Goal: Navigation & Orientation: Find specific page/section

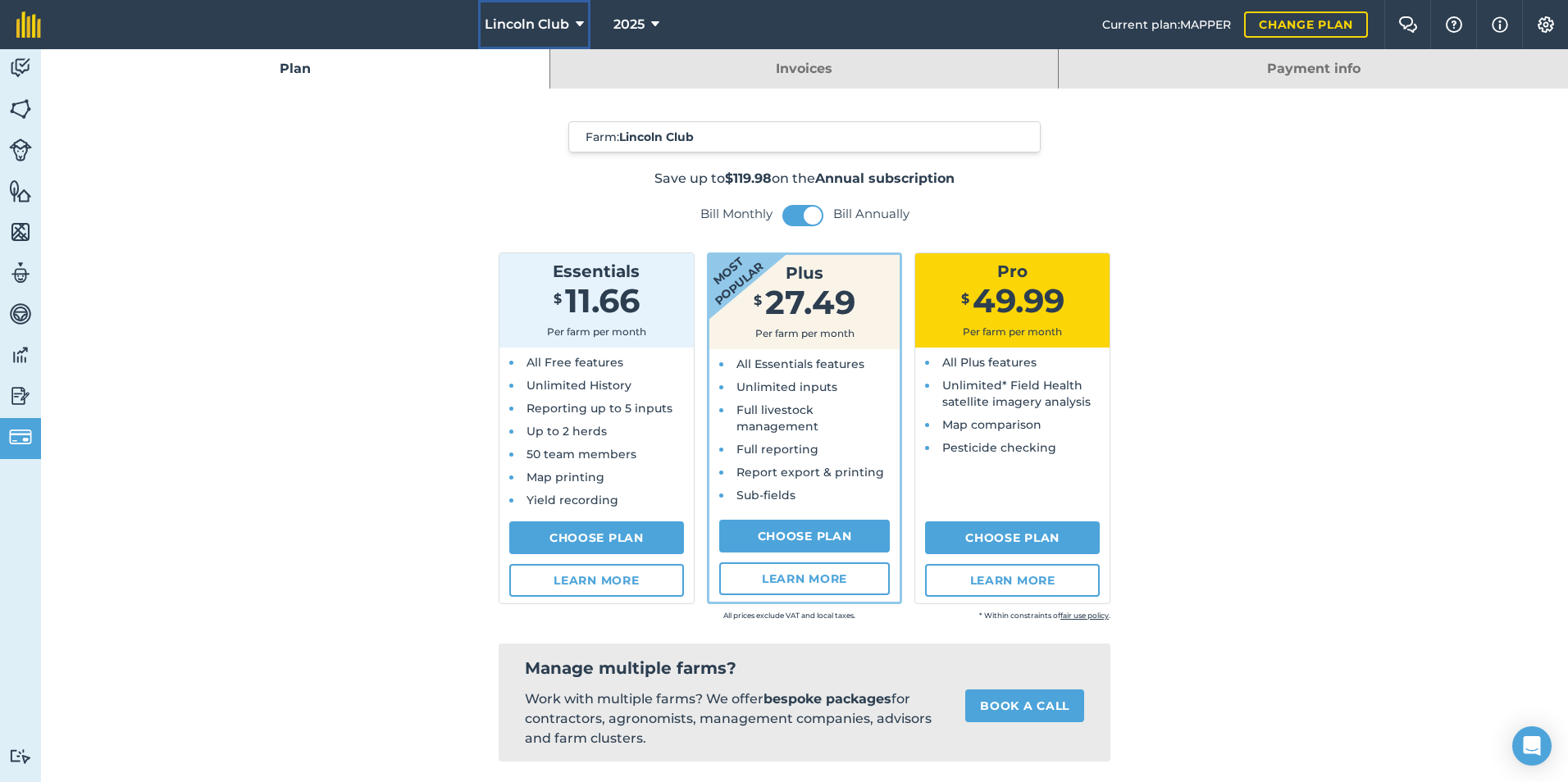
click at [576, 21] on icon at bounding box center [579, 24] width 8 height 20
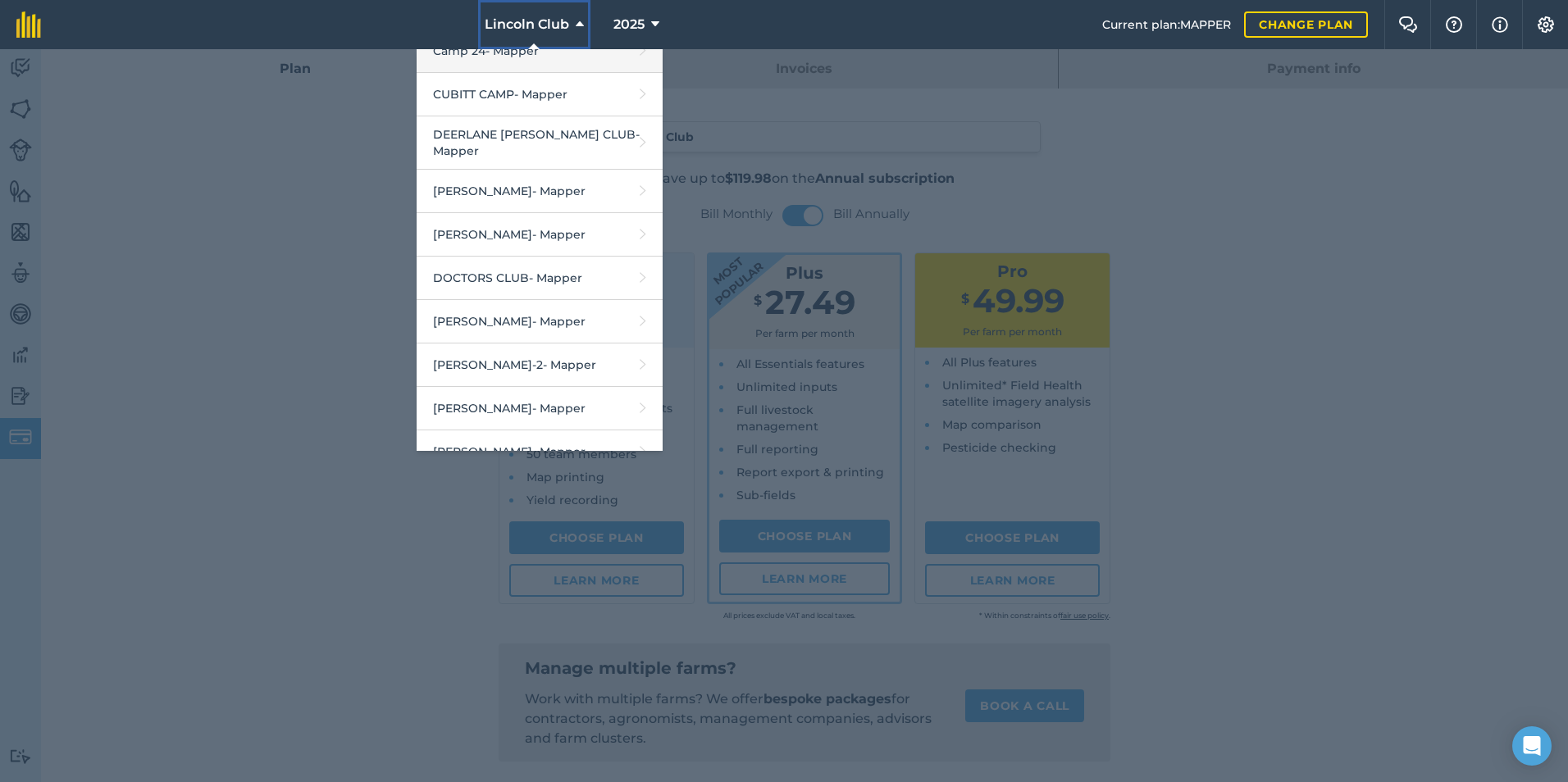
scroll to position [328, 0]
click at [481, 173] on link "[PERSON_NAME] - Mapper" at bounding box center [540, 191] width 246 height 44
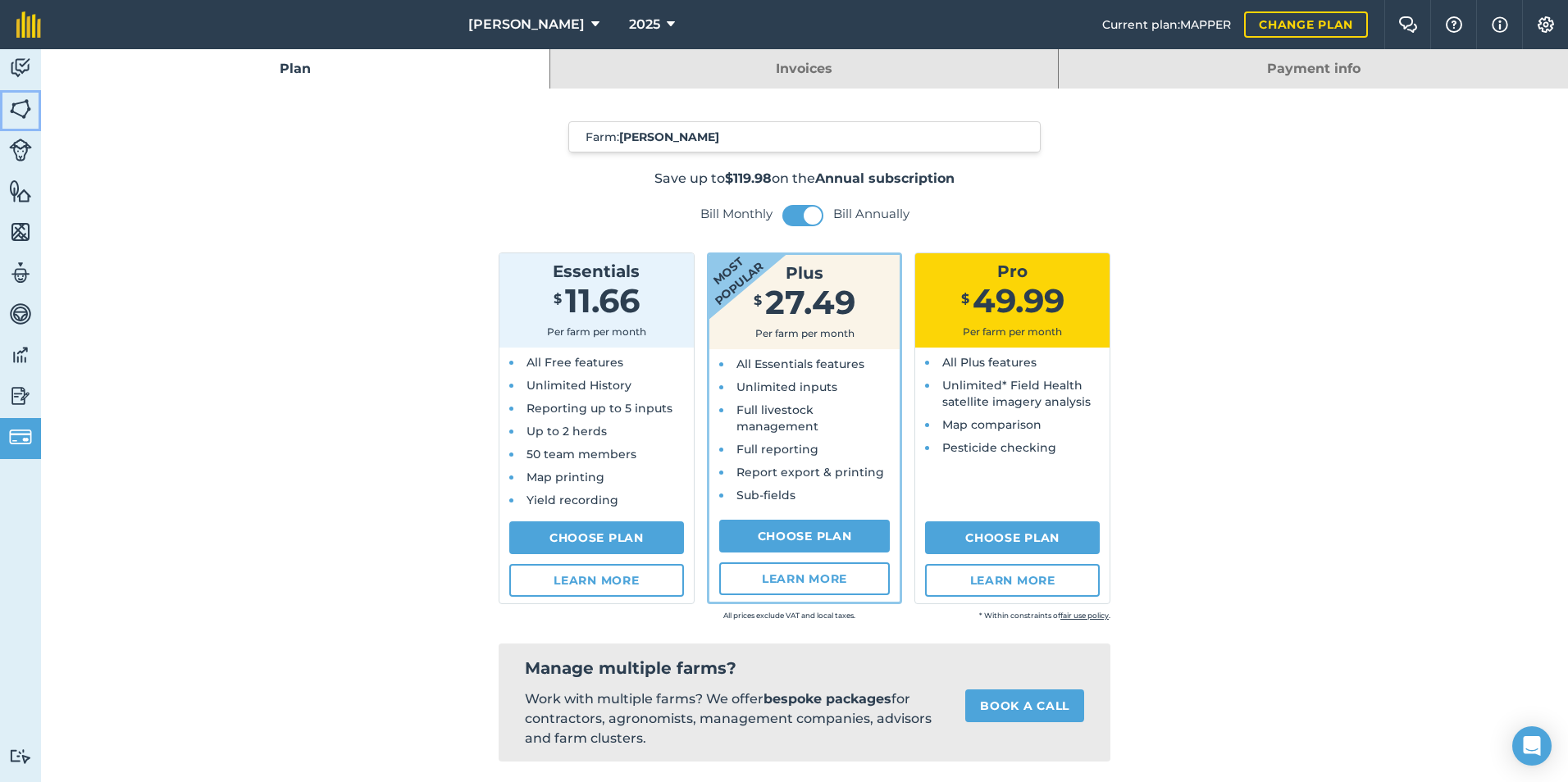
click at [22, 104] on img at bounding box center [20, 109] width 23 height 24
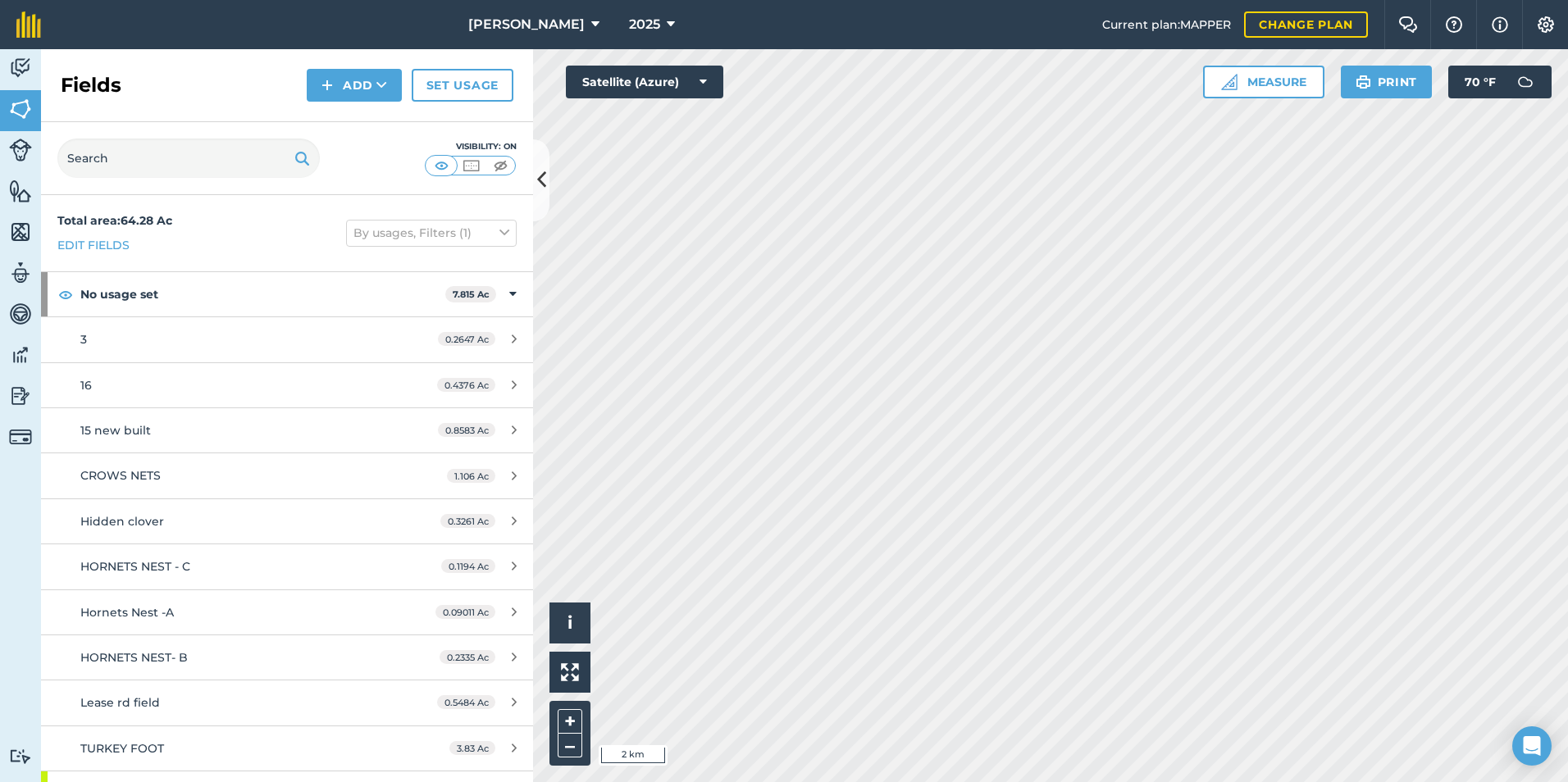
click at [641, 781] on html "[PERSON_NAME] 2025 Current plan : MAPPER Change plan Farm Chat Help Info Settin…" at bounding box center [784, 391] width 1568 height 782
click at [542, 177] on icon at bounding box center [542, 180] width 9 height 29
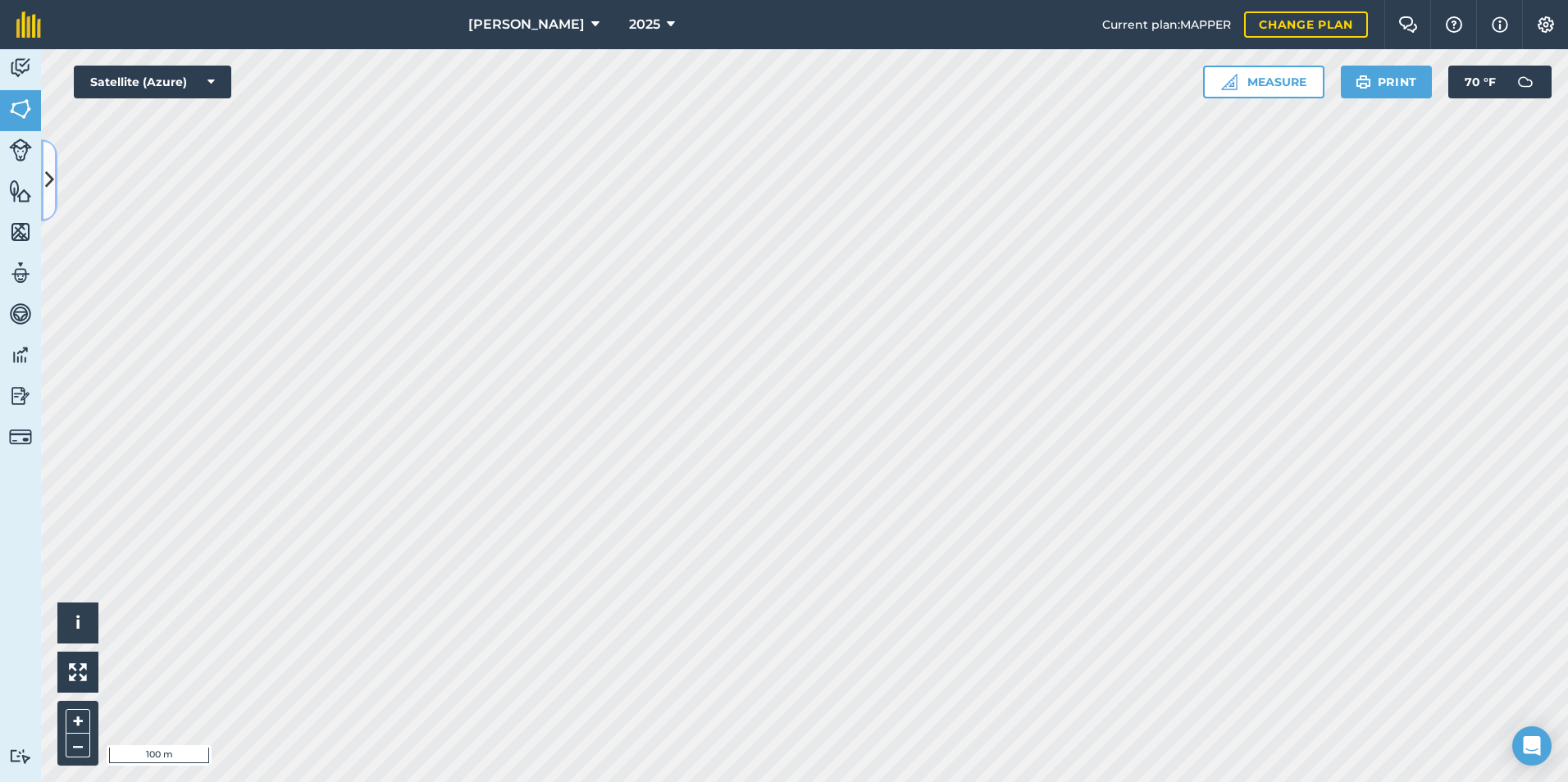
click at [42, 186] on button at bounding box center [49, 180] width 17 height 82
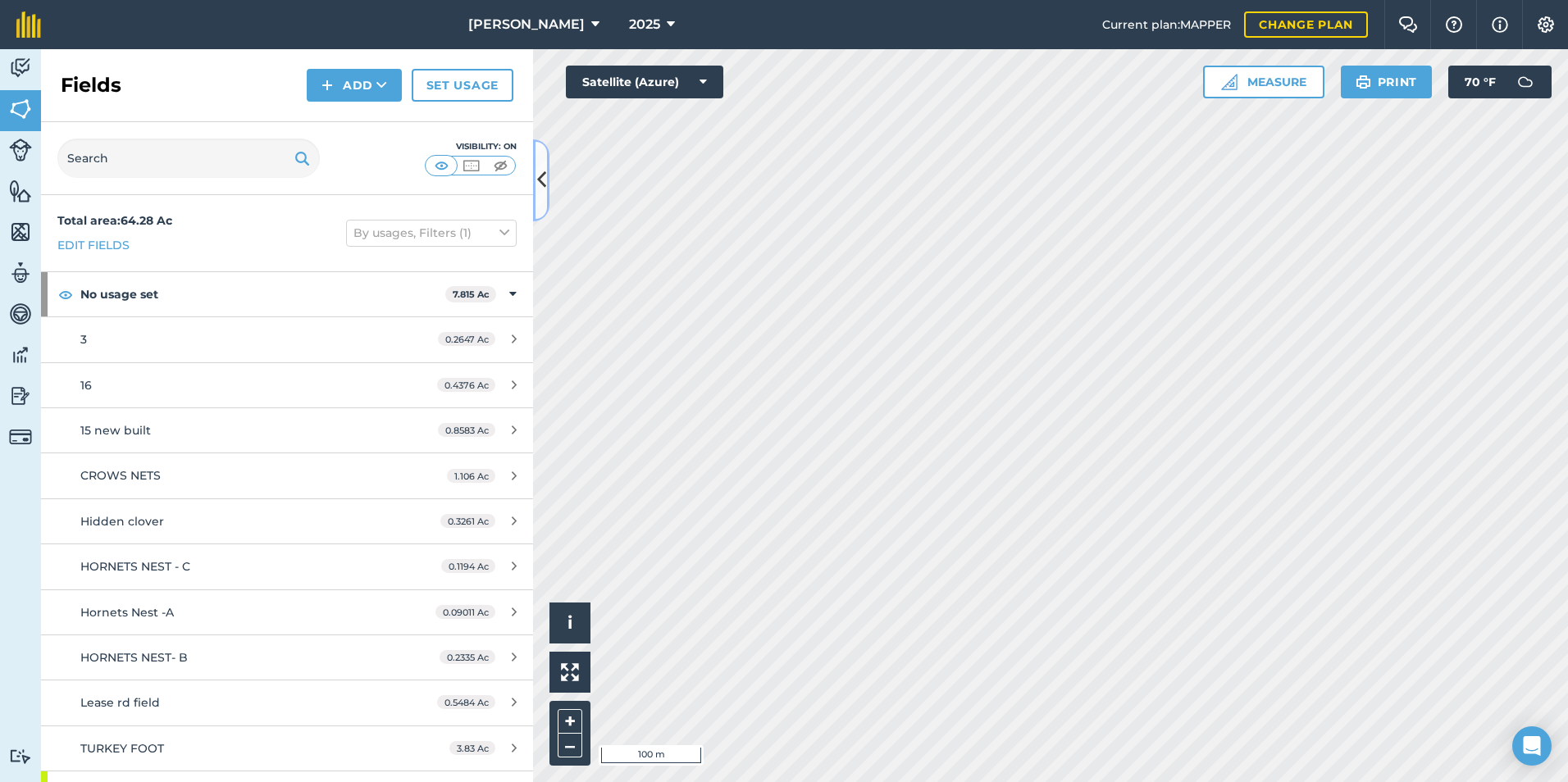
click at [538, 187] on icon at bounding box center [542, 180] width 9 height 29
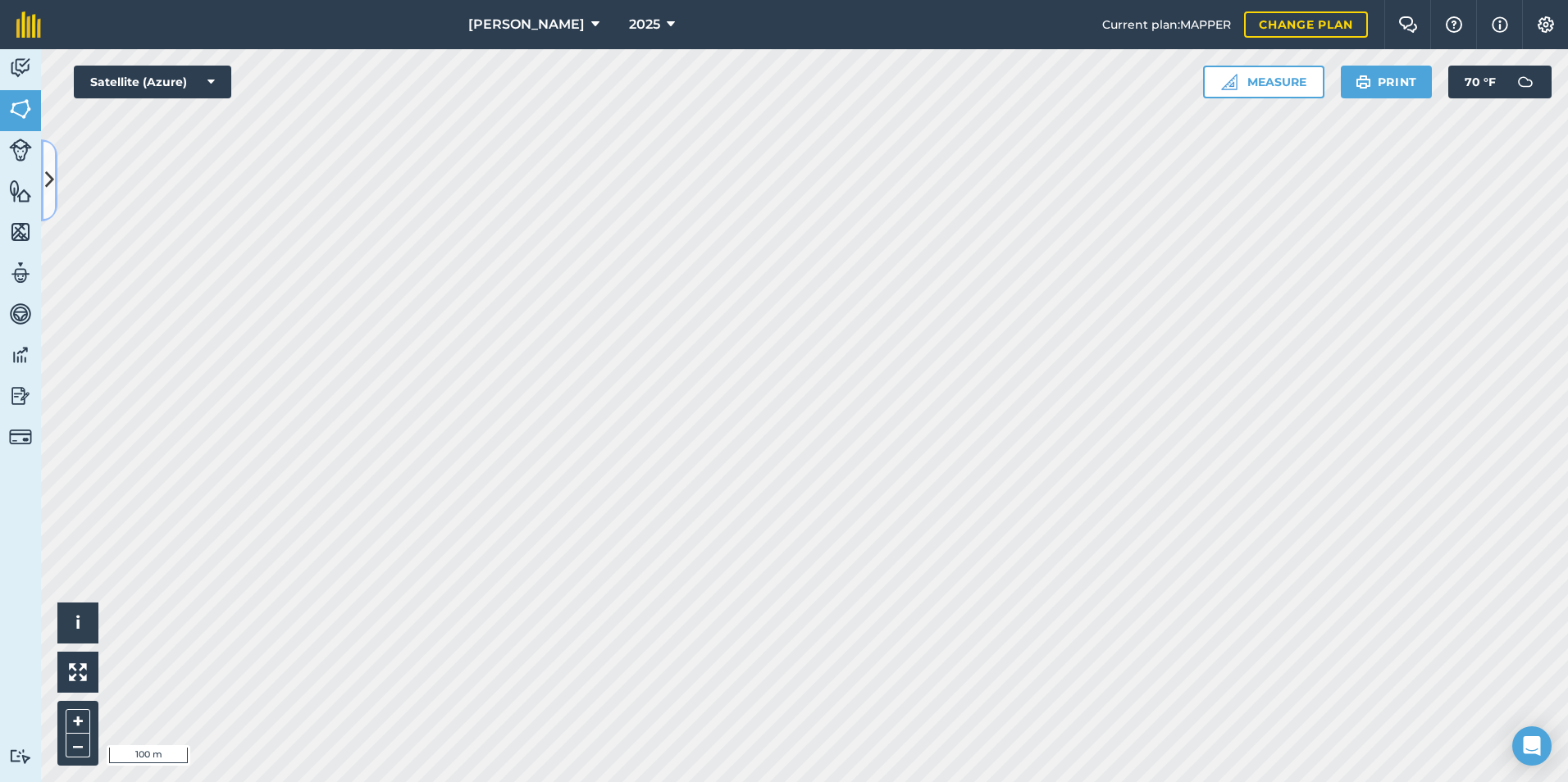
click at [42, 182] on button at bounding box center [49, 180] width 17 height 82
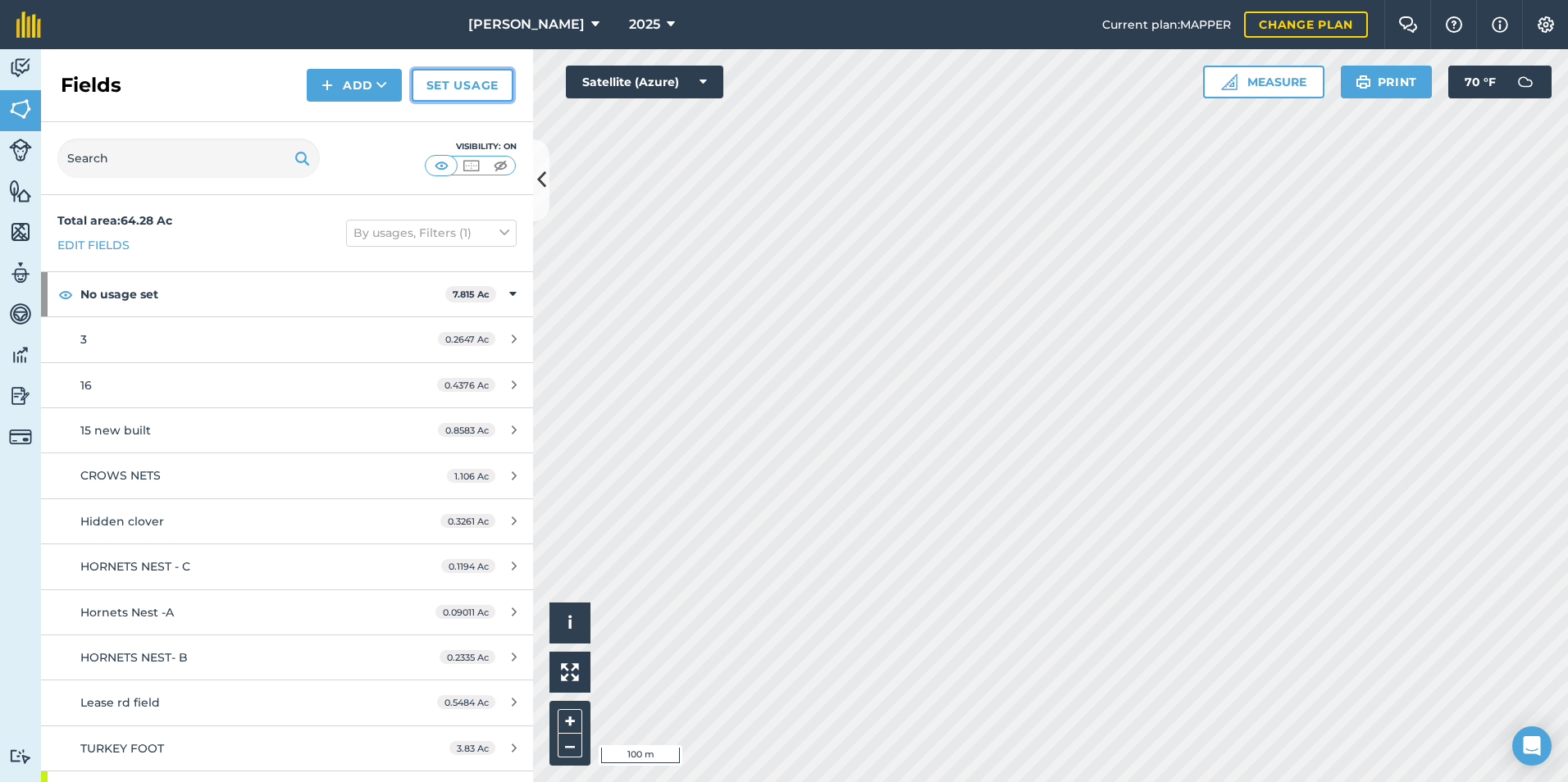
click at [457, 85] on link "Set usage" at bounding box center [462, 85] width 102 height 33
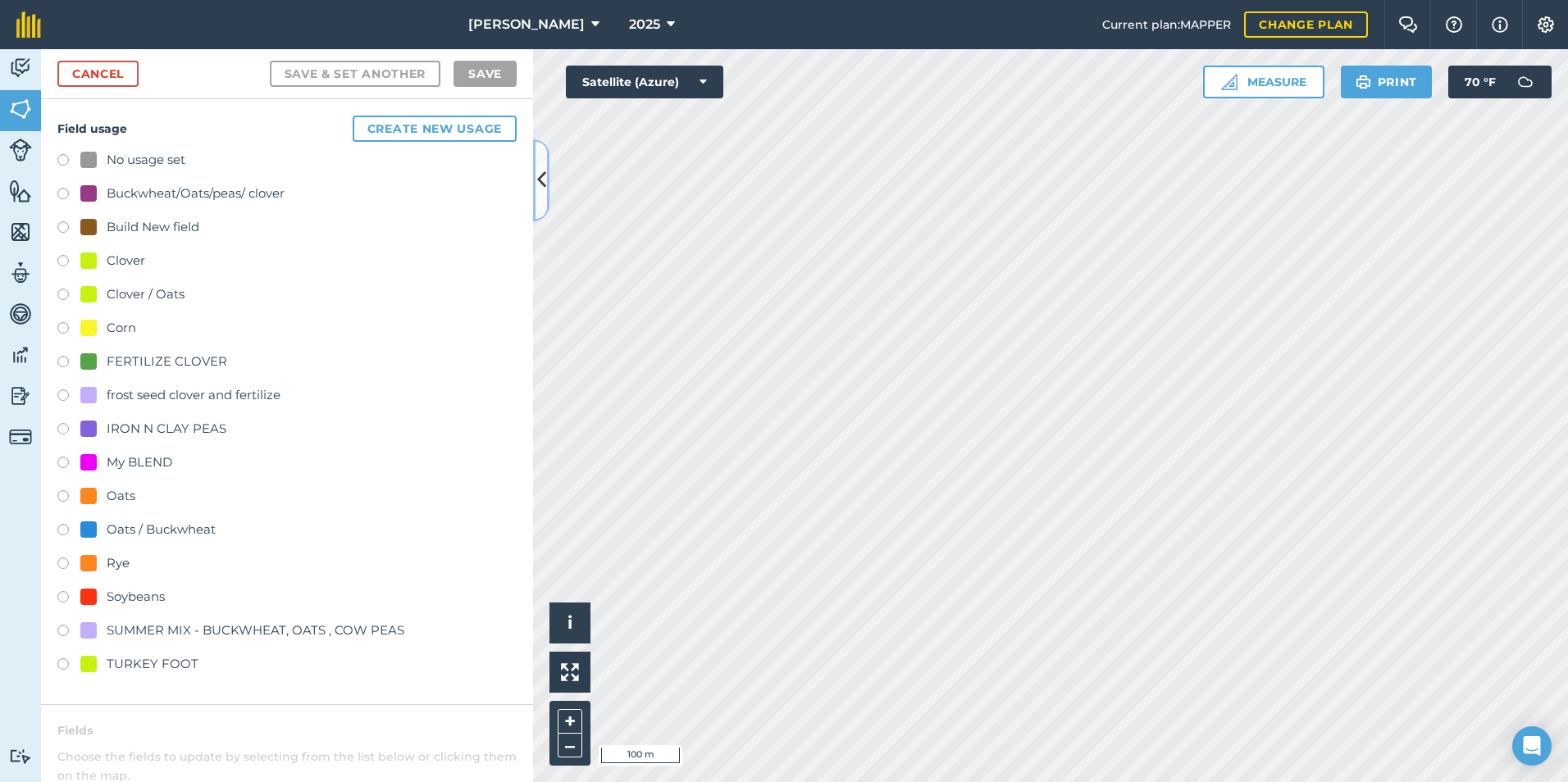
click at [542, 184] on icon at bounding box center [542, 180] width 9 height 29
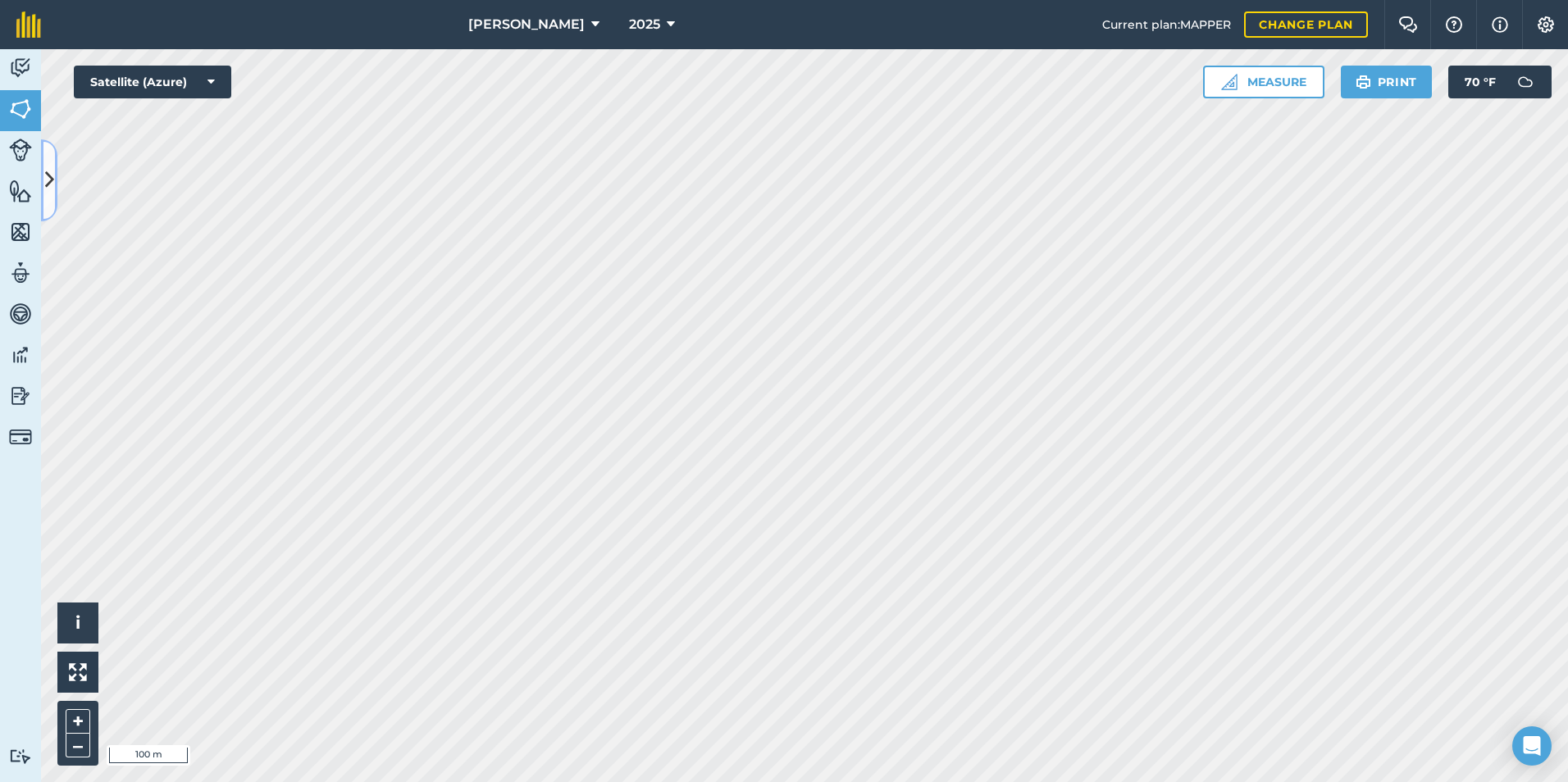
click at [50, 179] on icon at bounding box center [50, 180] width 9 height 29
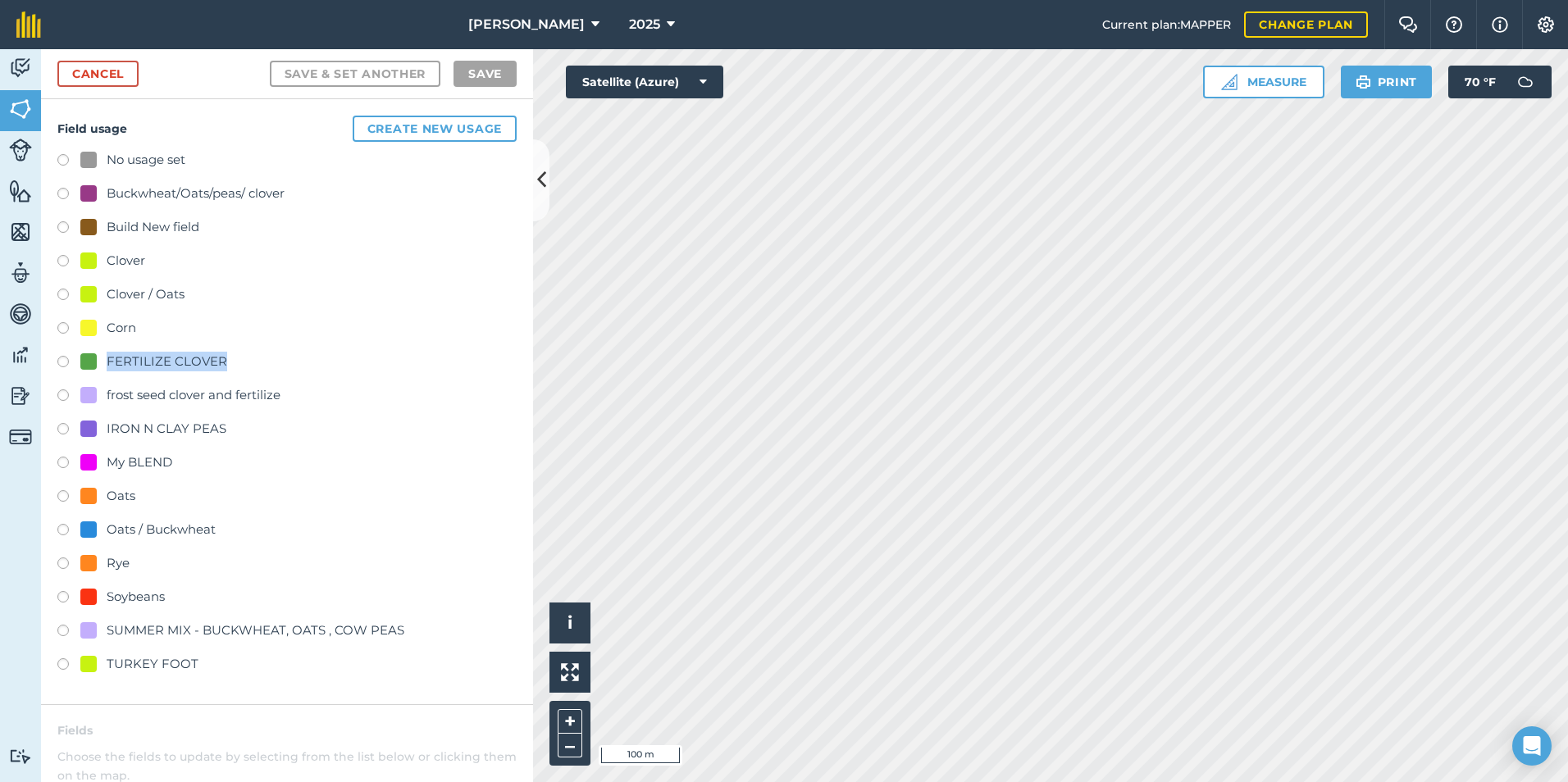
drag, startPoint x: 110, startPoint y: 360, endPoint x: 222, endPoint y: 367, distance: 112.2
click at [222, 367] on div "FERTILIZE CLOVER" at bounding box center [167, 361] width 120 height 20
drag, startPoint x: 222, startPoint y: 367, endPoint x: 145, endPoint y: 360, distance: 77.3
copy div "FERTILIZE CLOVER"
click at [537, 172] on icon at bounding box center [542, 180] width 9 height 29
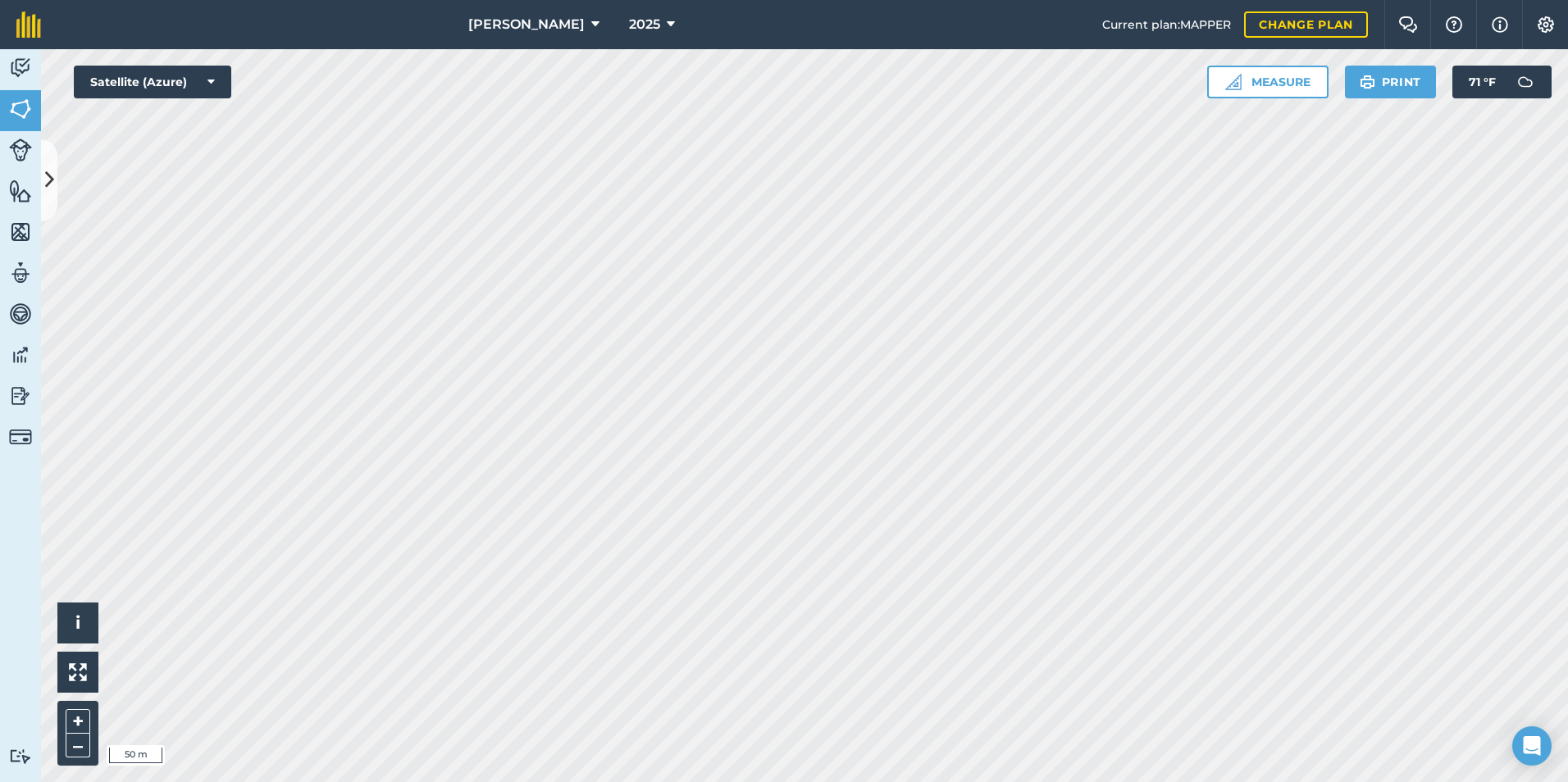
click at [483, 781] on html "[PERSON_NAME] 2025 Current plan : MAPPER Change plan Farm Chat Help Info Settin…" at bounding box center [784, 391] width 1568 height 782
click at [48, 178] on icon at bounding box center [50, 180] width 9 height 29
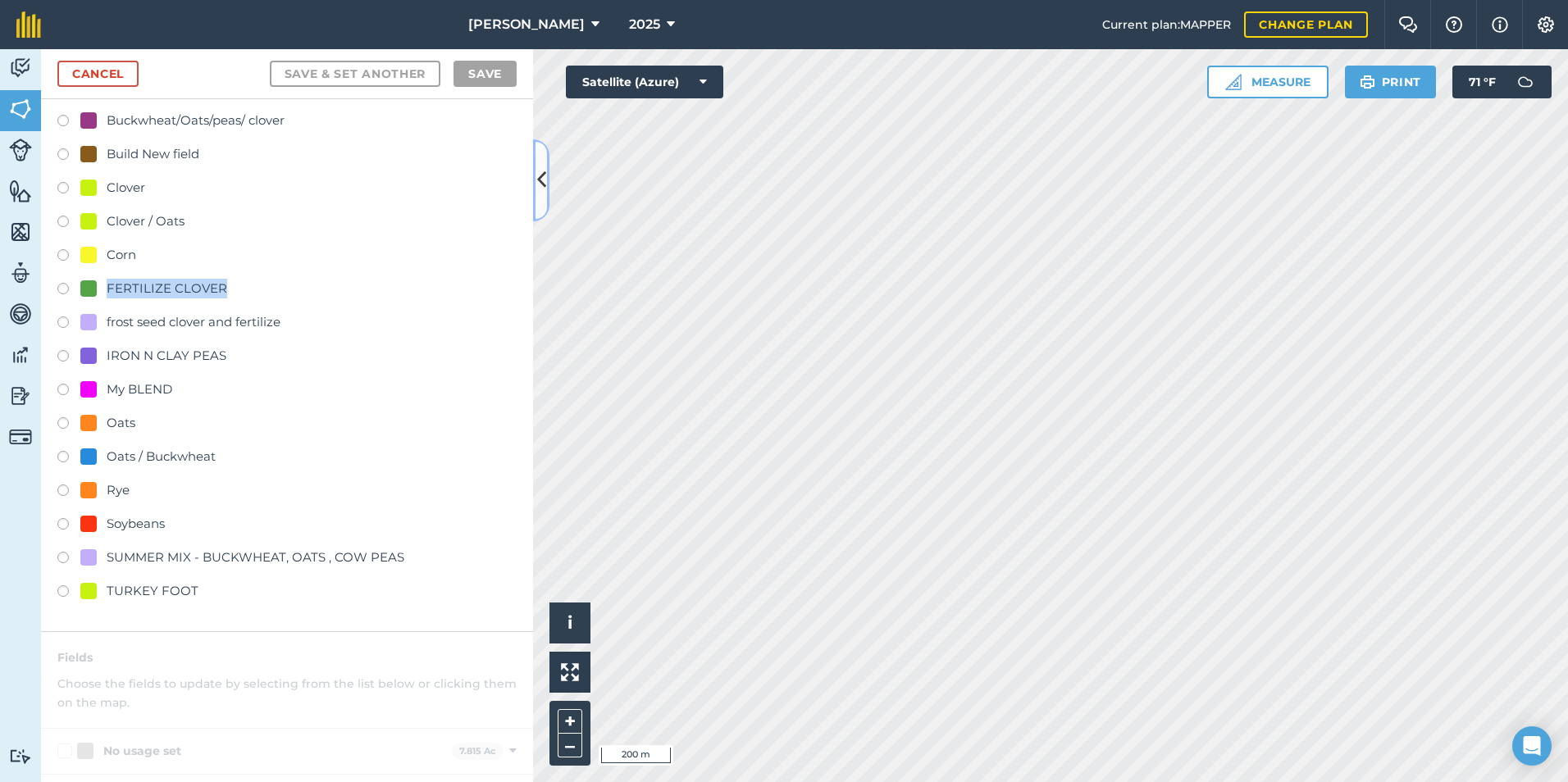
scroll to position [410, 0]
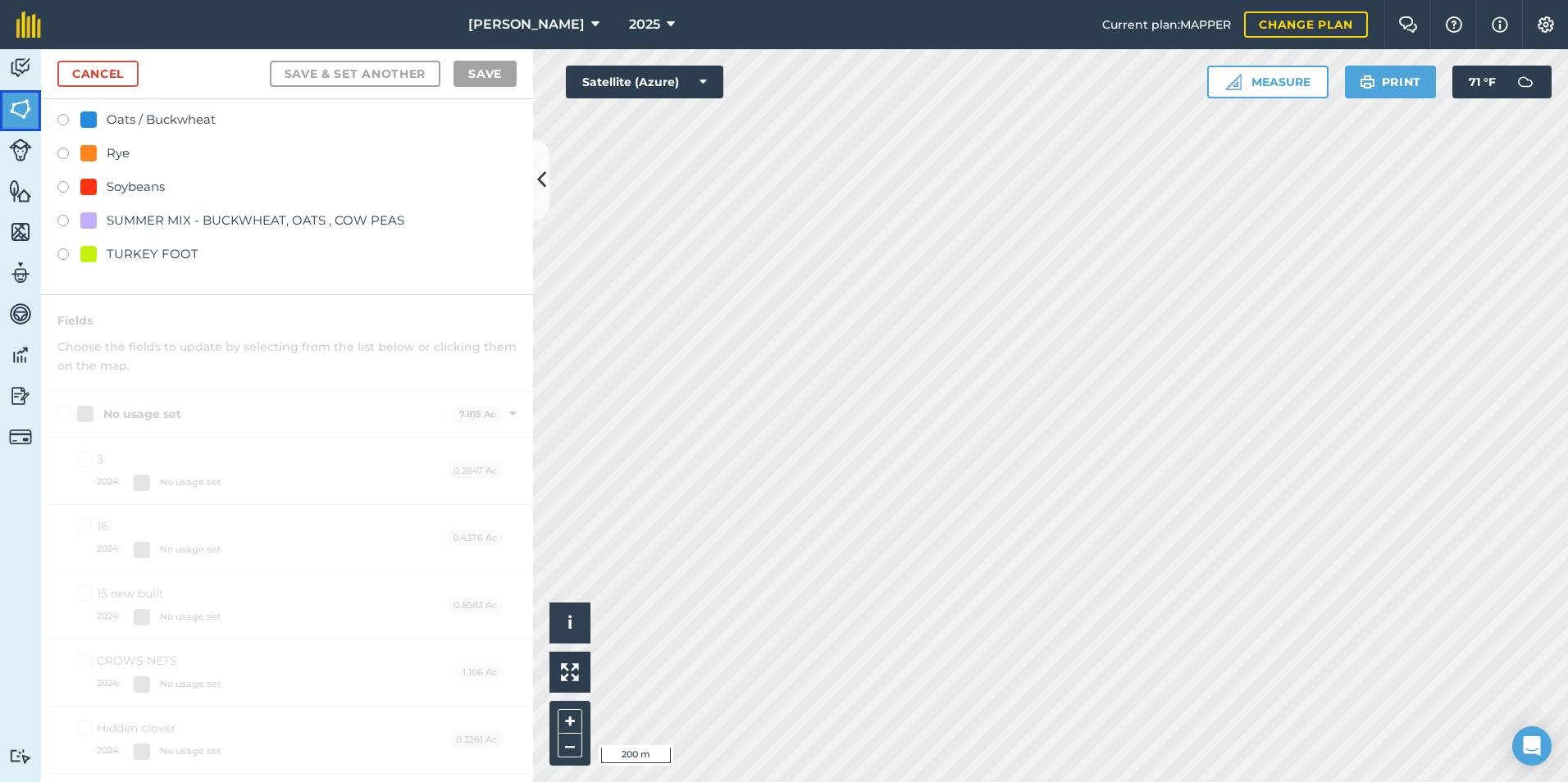
click at [23, 113] on img at bounding box center [20, 109] width 23 height 24
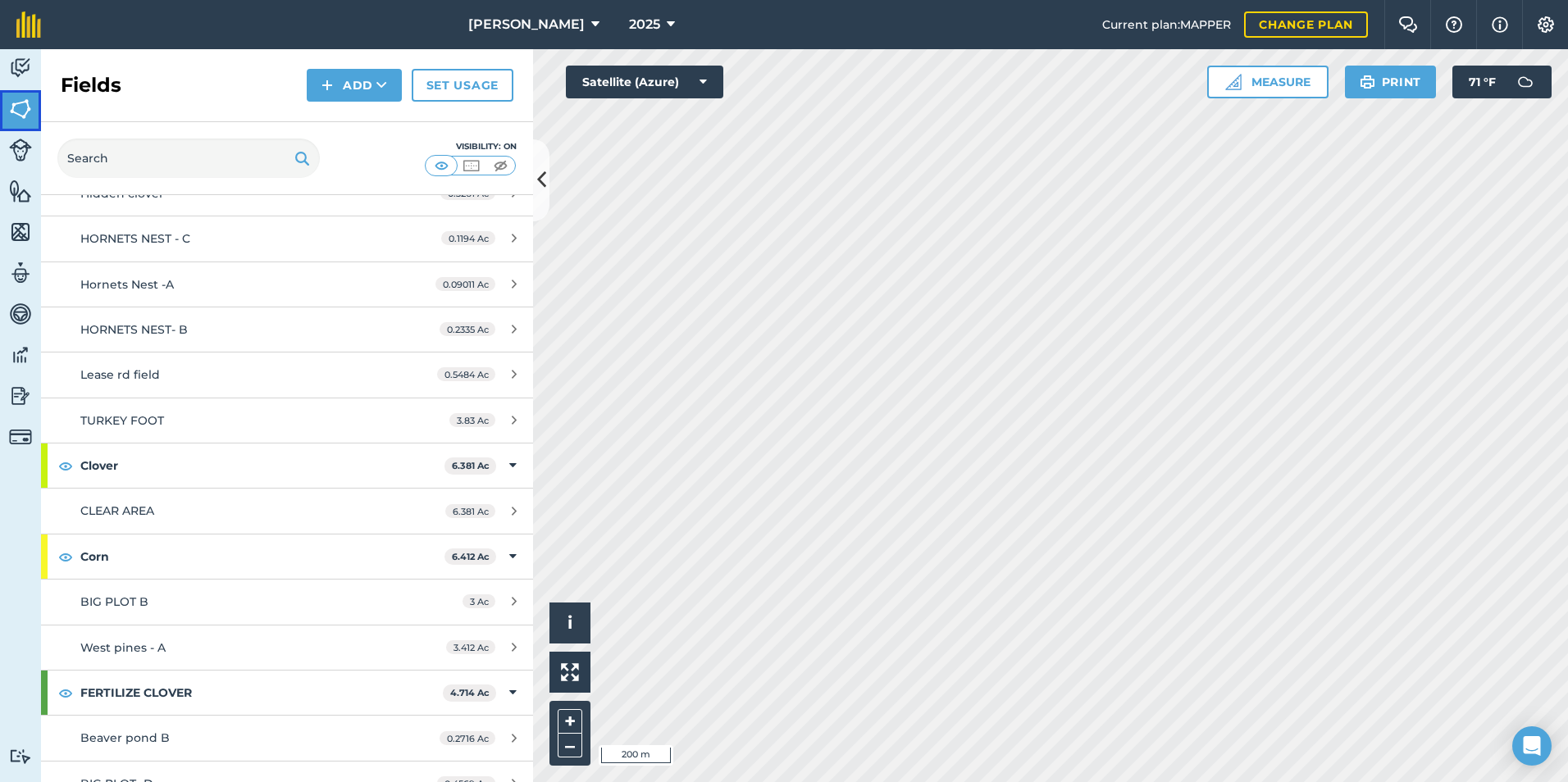
scroll to position [410, 0]
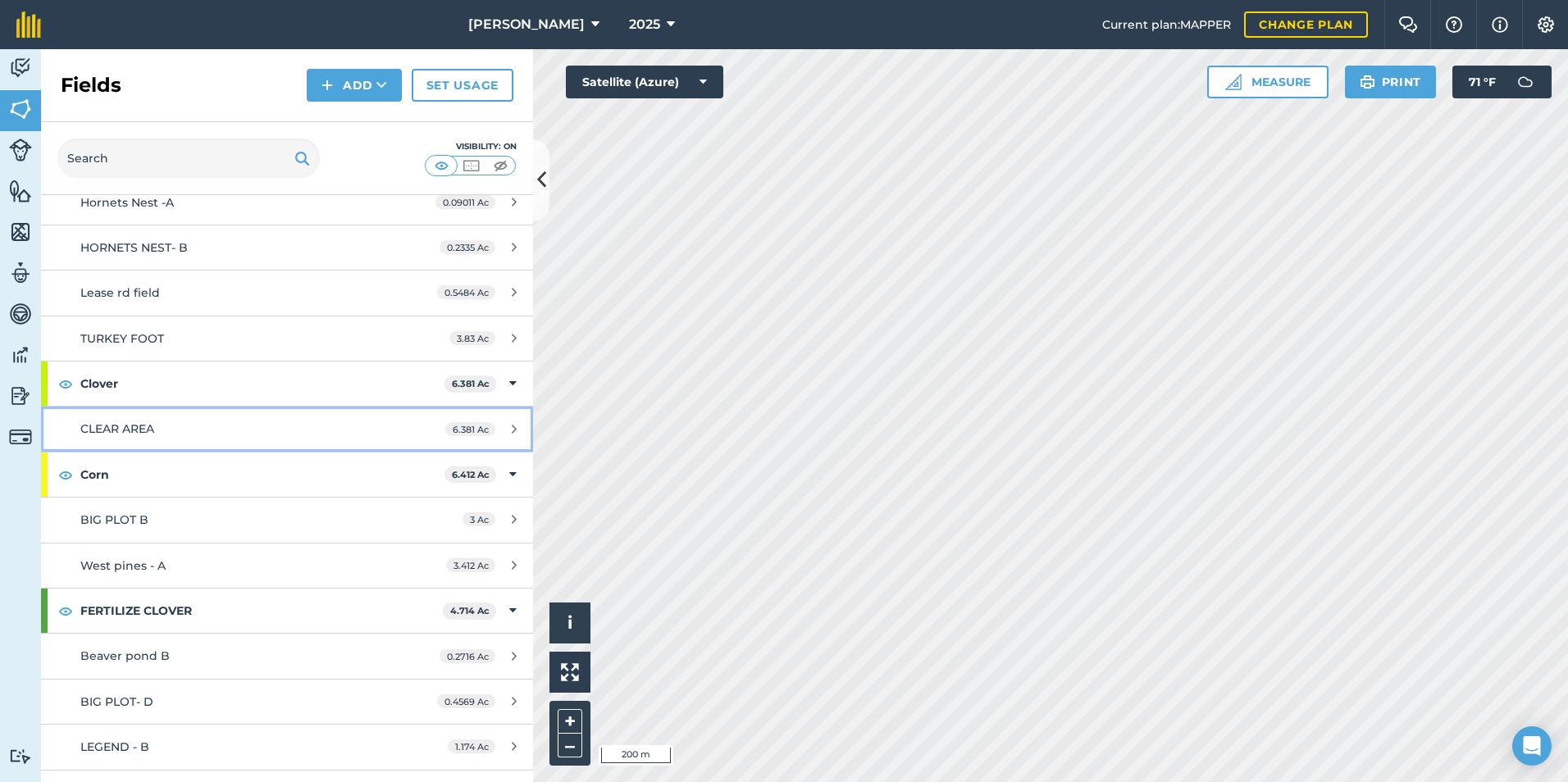
click at [118, 435] on span "CLEAR AREA" at bounding box center [117, 428] width 74 height 15
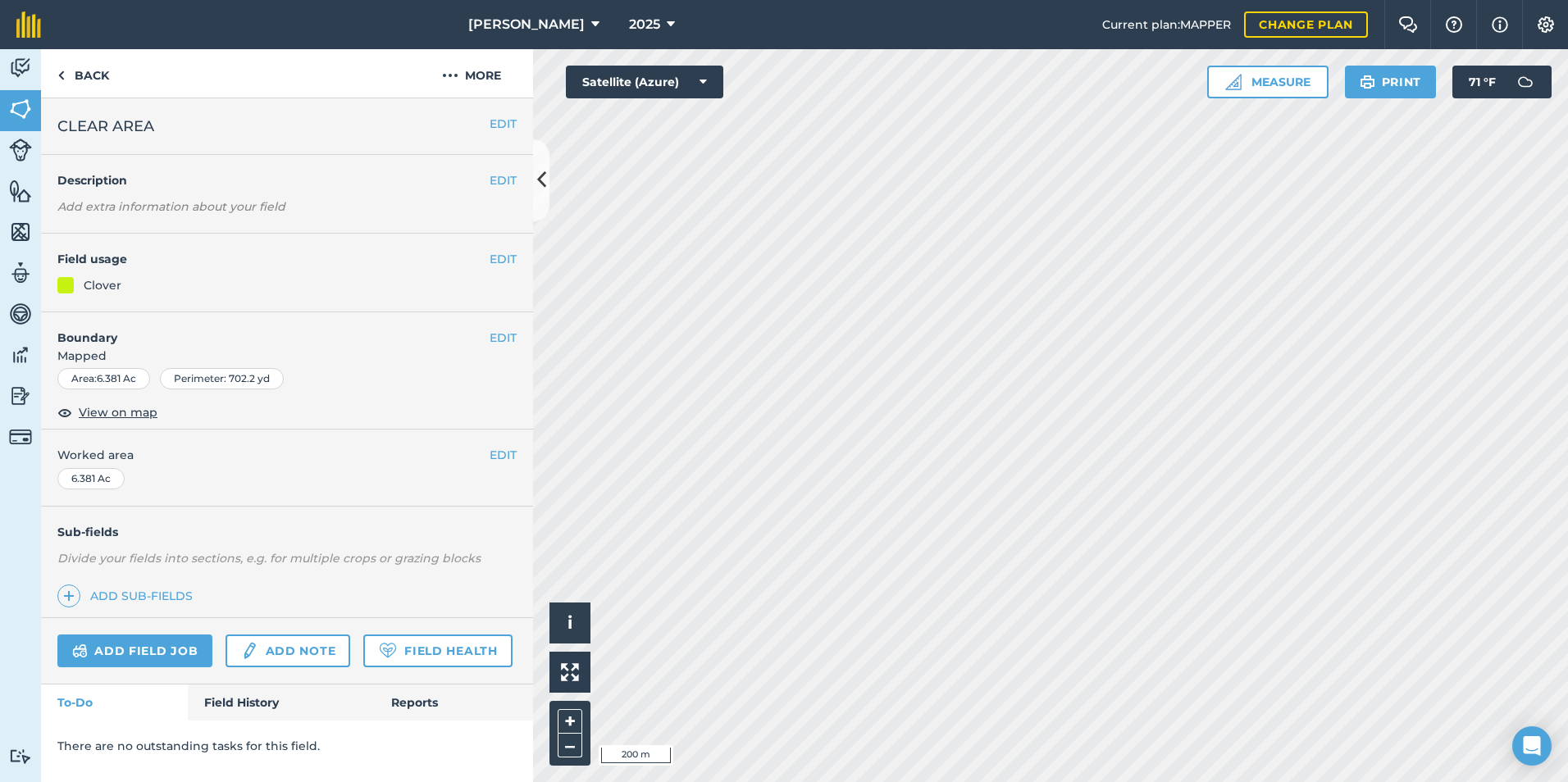
click at [118, 435] on div "EDIT Worked area 6.381 Ac" at bounding box center [287, 467] width 492 height 76
click at [65, 283] on div at bounding box center [65, 285] width 17 height 17
click at [62, 283] on div at bounding box center [65, 285] width 17 height 17
click at [102, 287] on div "Clover" at bounding box center [102, 285] width 37 height 18
click at [100, 287] on div "Clover" at bounding box center [102, 285] width 37 height 18
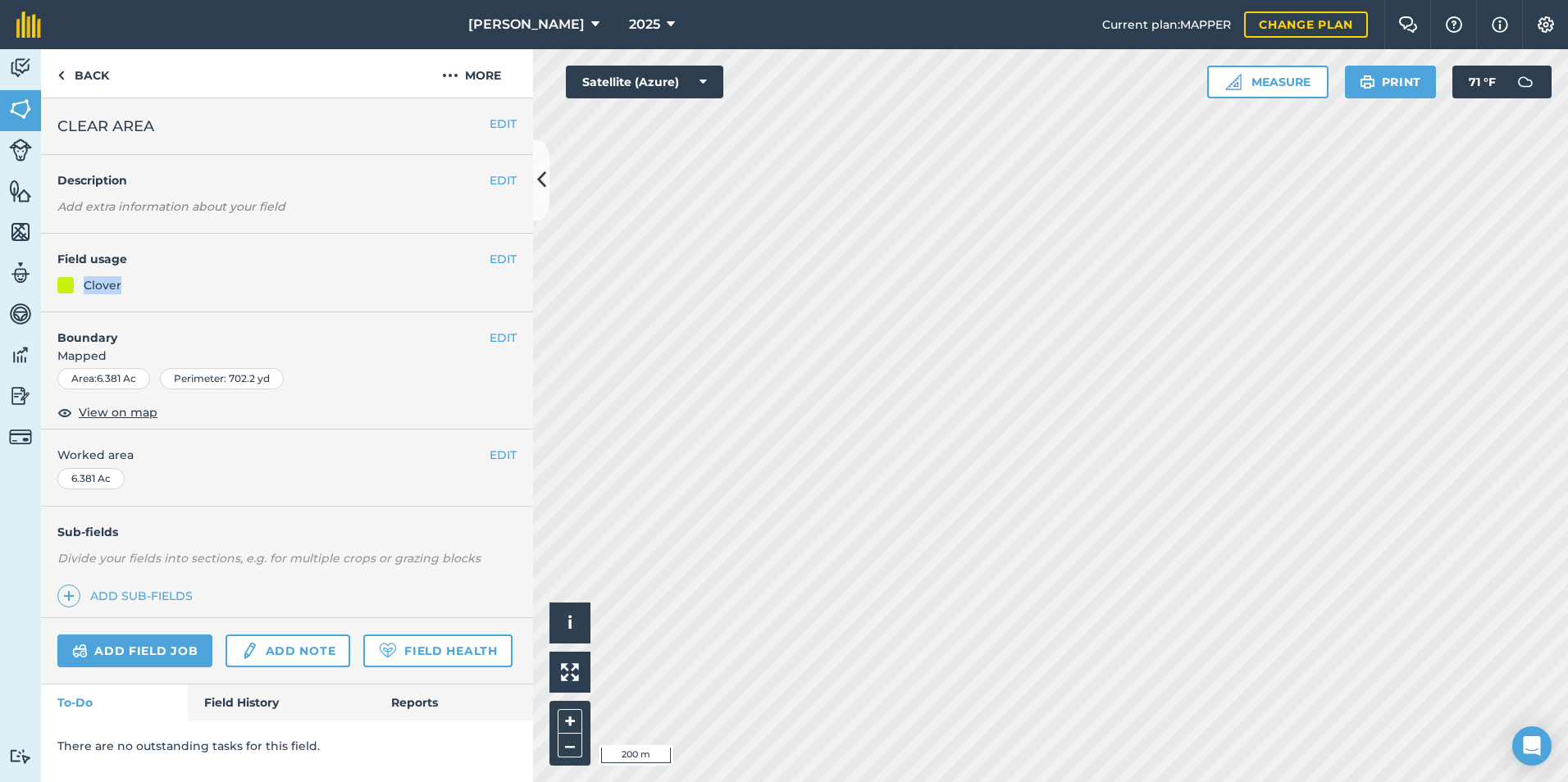
drag, startPoint x: 100, startPoint y: 287, endPoint x: 273, endPoint y: 268, distance: 174.0
click at [273, 268] on div "EDIT Field usage Clover" at bounding box center [287, 273] width 492 height 78
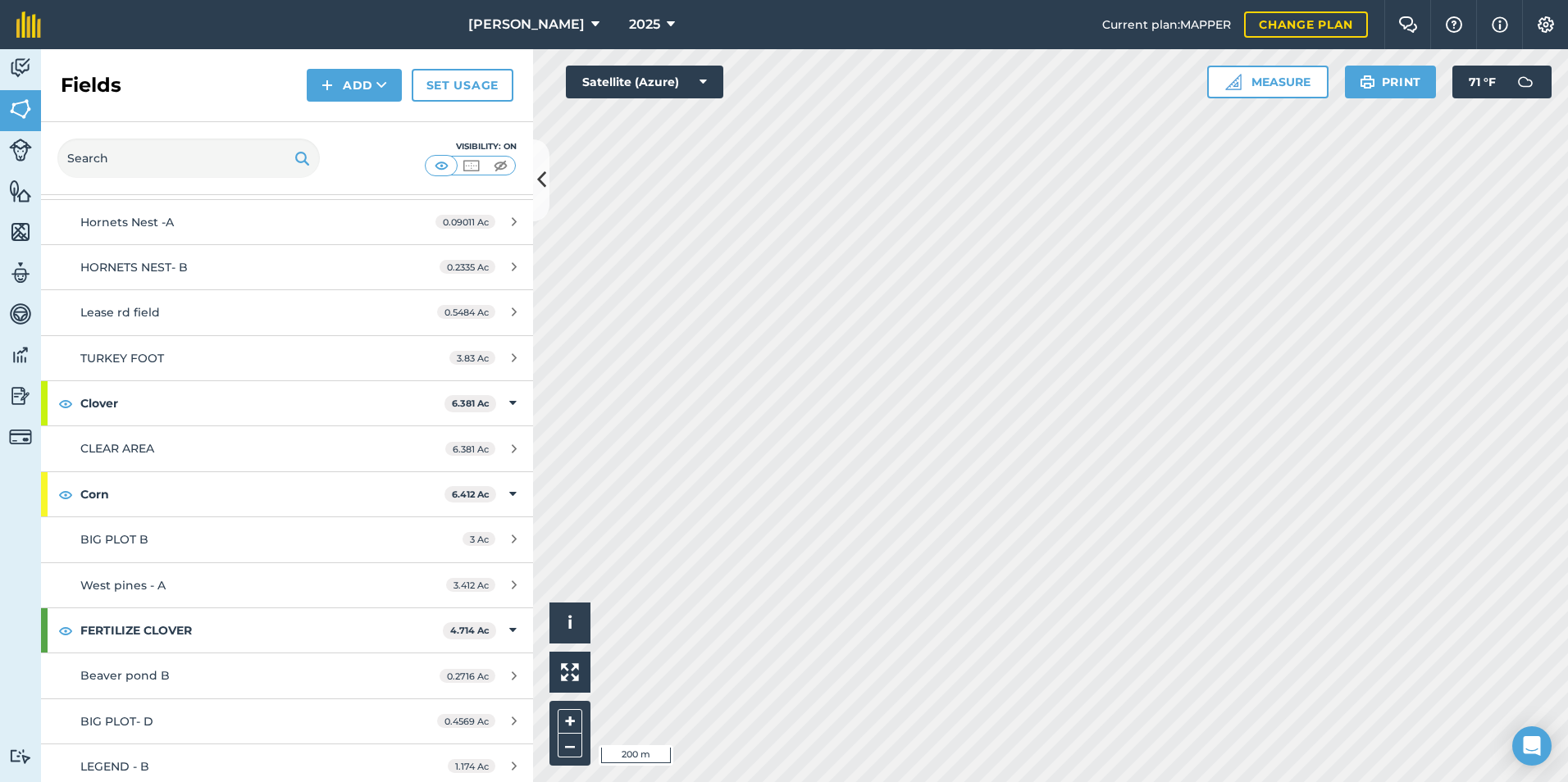
scroll to position [410, 0]
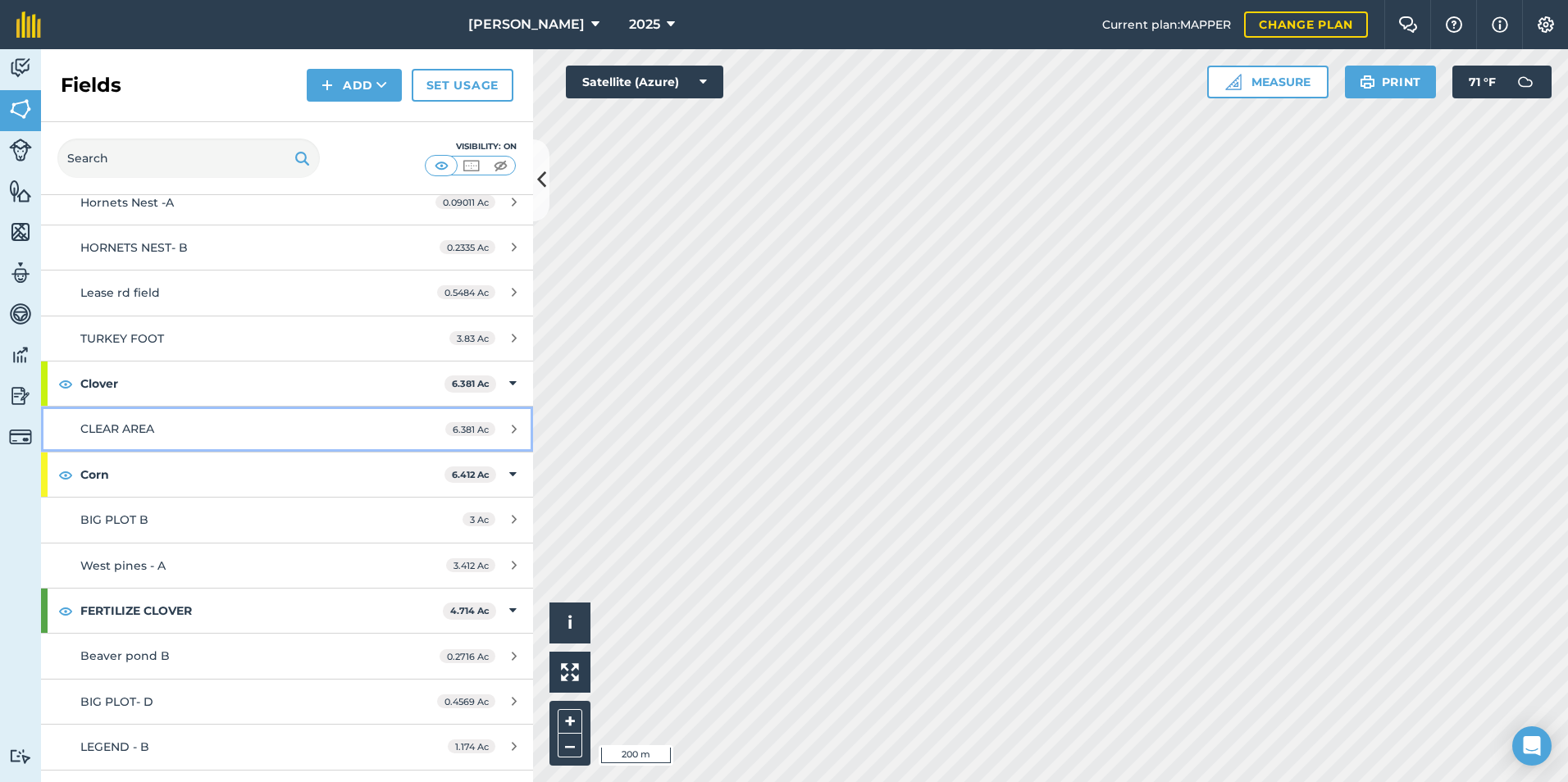
click at [446, 426] on span "6.381 Ac" at bounding box center [470, 429] width 50 height 14
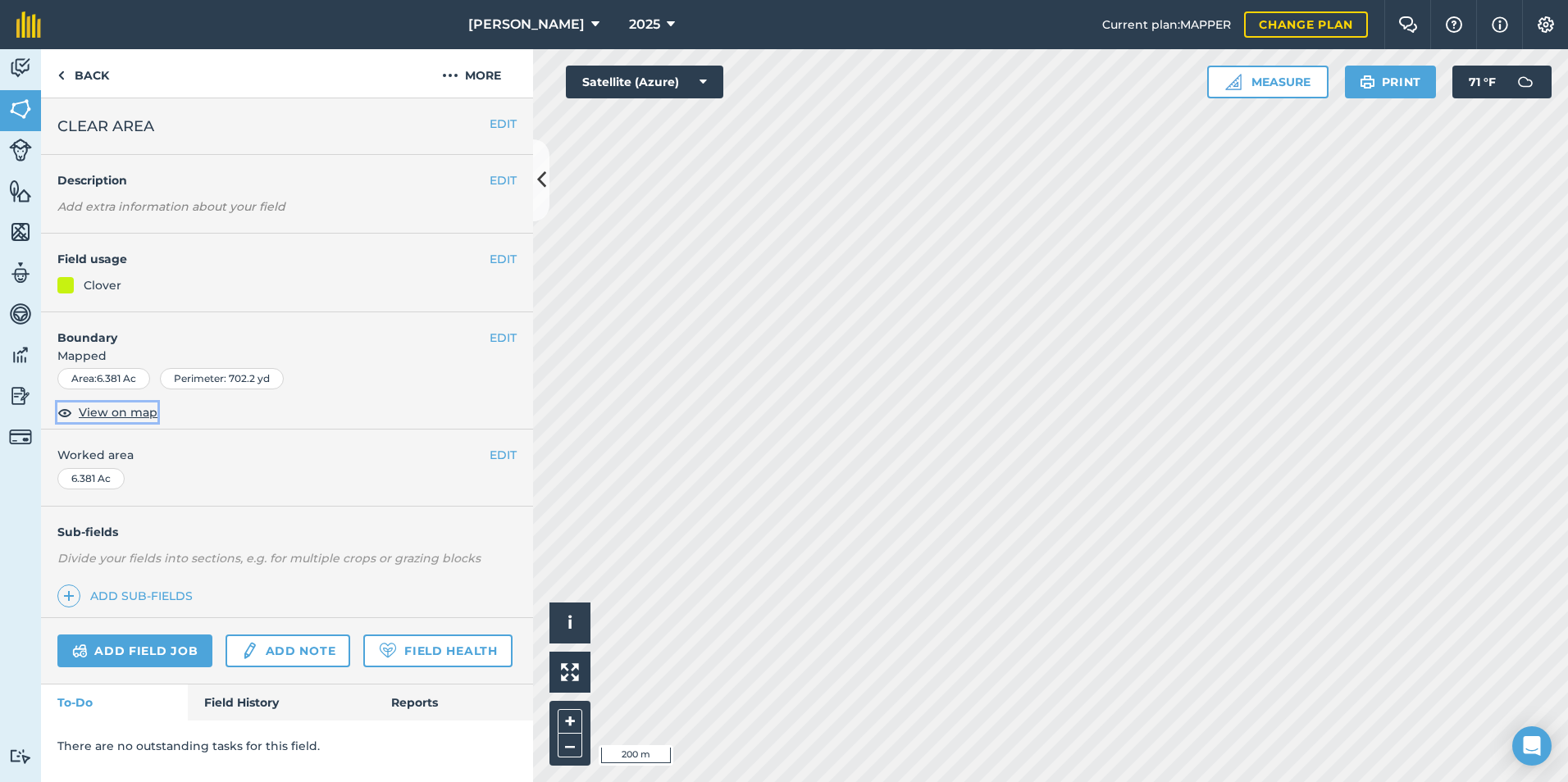
click at [111, 412] on span "View on map" at bounding box center [118, 412] width 78 height 18
click at [1189, 781] on html "[PERSON_NAME] 2025 Current plan : MAPPER Change plan Farm Chat Help Info Settin…" at bounding box center [784, 391] width 1568 height 782
click at [1203, 781] on html "[PERSON_NAME] 2025 Current plan : MAPPER Change plan Farm Chat Help Info Settin…" at bounding box center [784, 391] width 1568 height 782
click at [21, 103] on img at bounding box center [20, 109] width 23 height 24
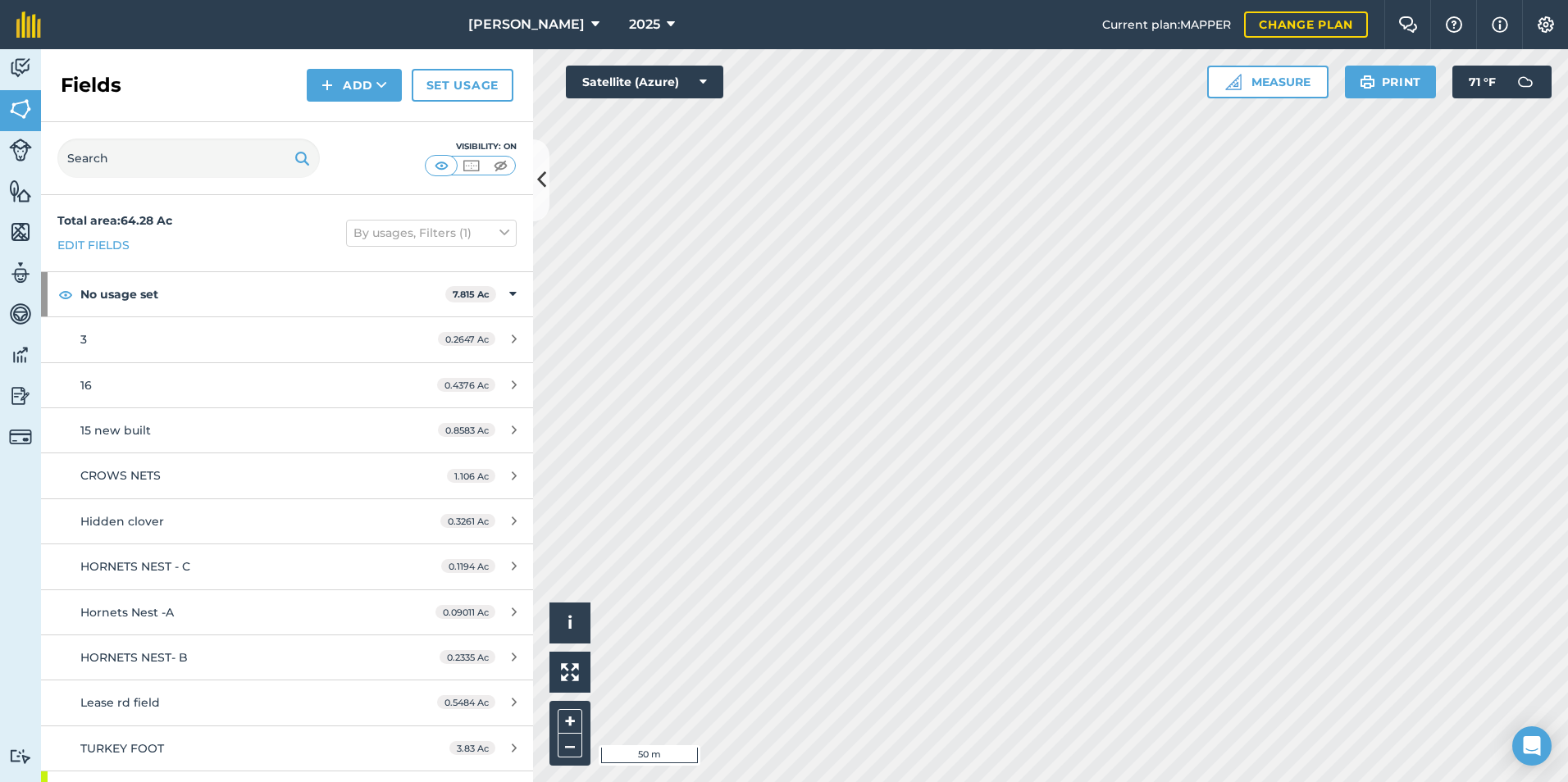
click at [678, 781] on html "[PERSON_NAME] 2025 Current plan : MAPPER Change plan Farm Chat Help Info Settin…" at bounding box center [784, 391] width 1568 height 782
click at [867, 781] on html "[PERSON_NAME] 2025 Current plan : MAPPER Change plan Farm Chat Help Info Settin…" at bounding box center [784, 391] width 1568 height 782
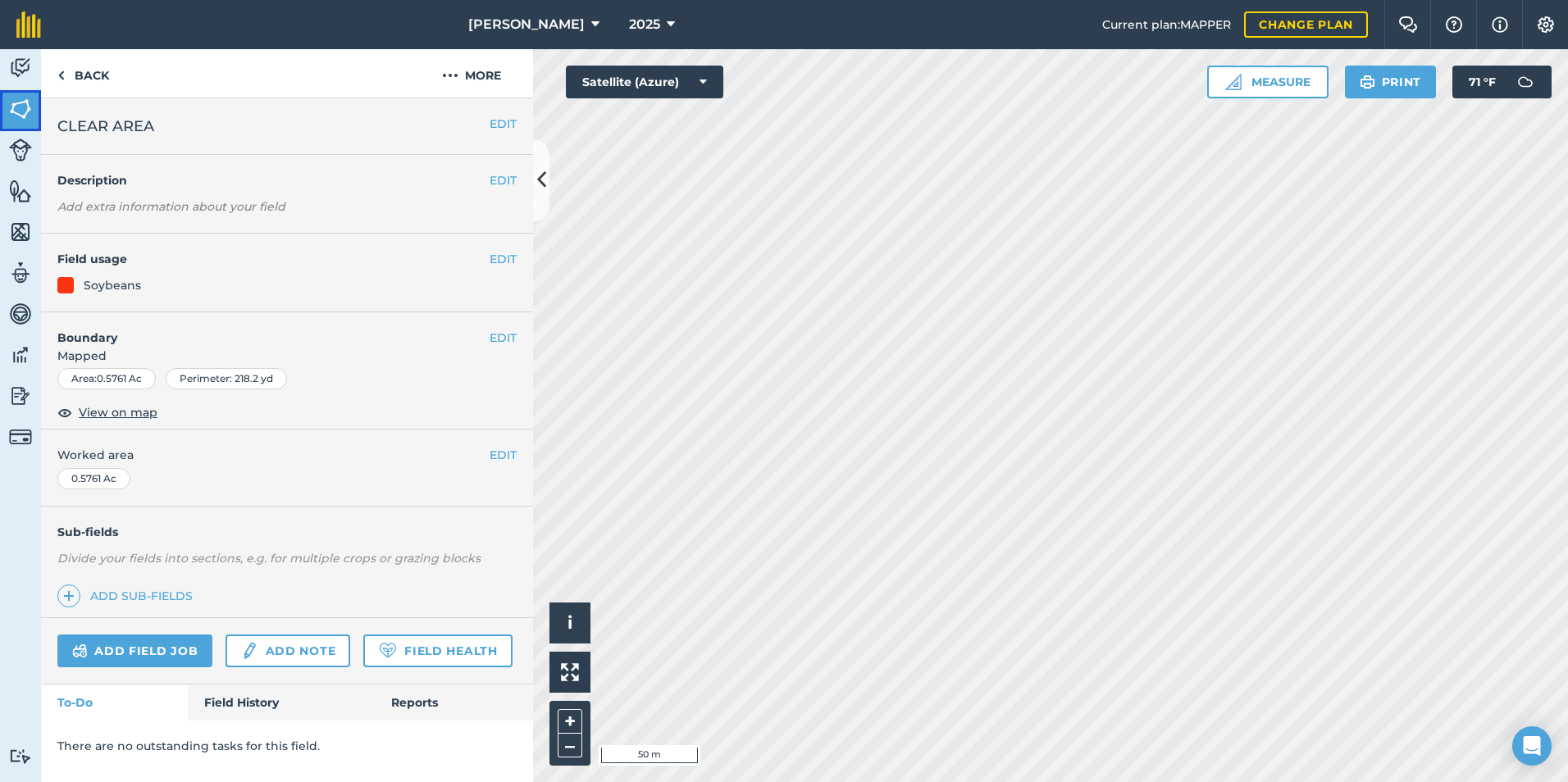
click at [22, 108] on img at bounding box center [20, 109] width 23 height 24
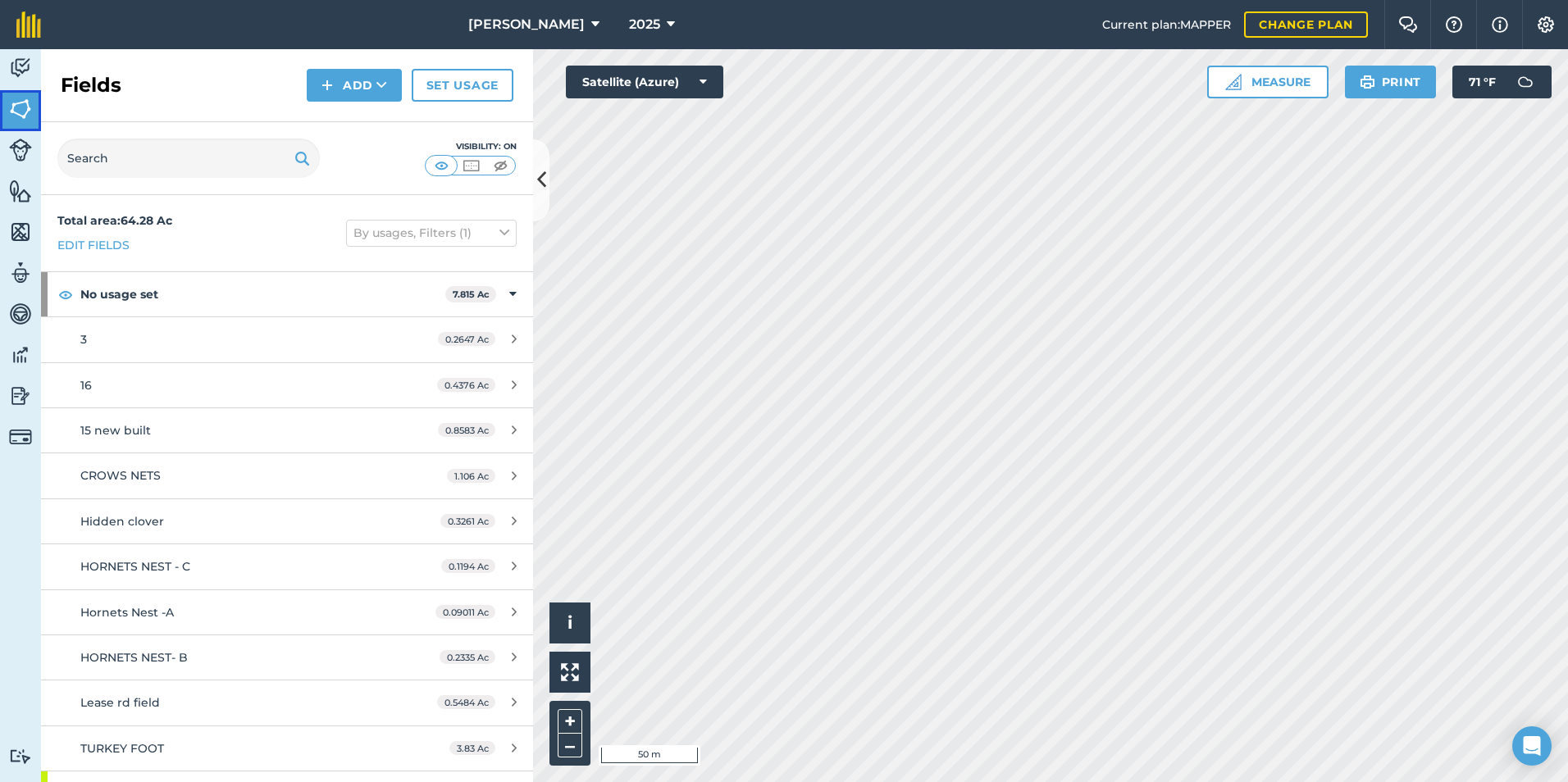
click at [22, 108] on img at bounding box center [20, 109] width 23 height 24
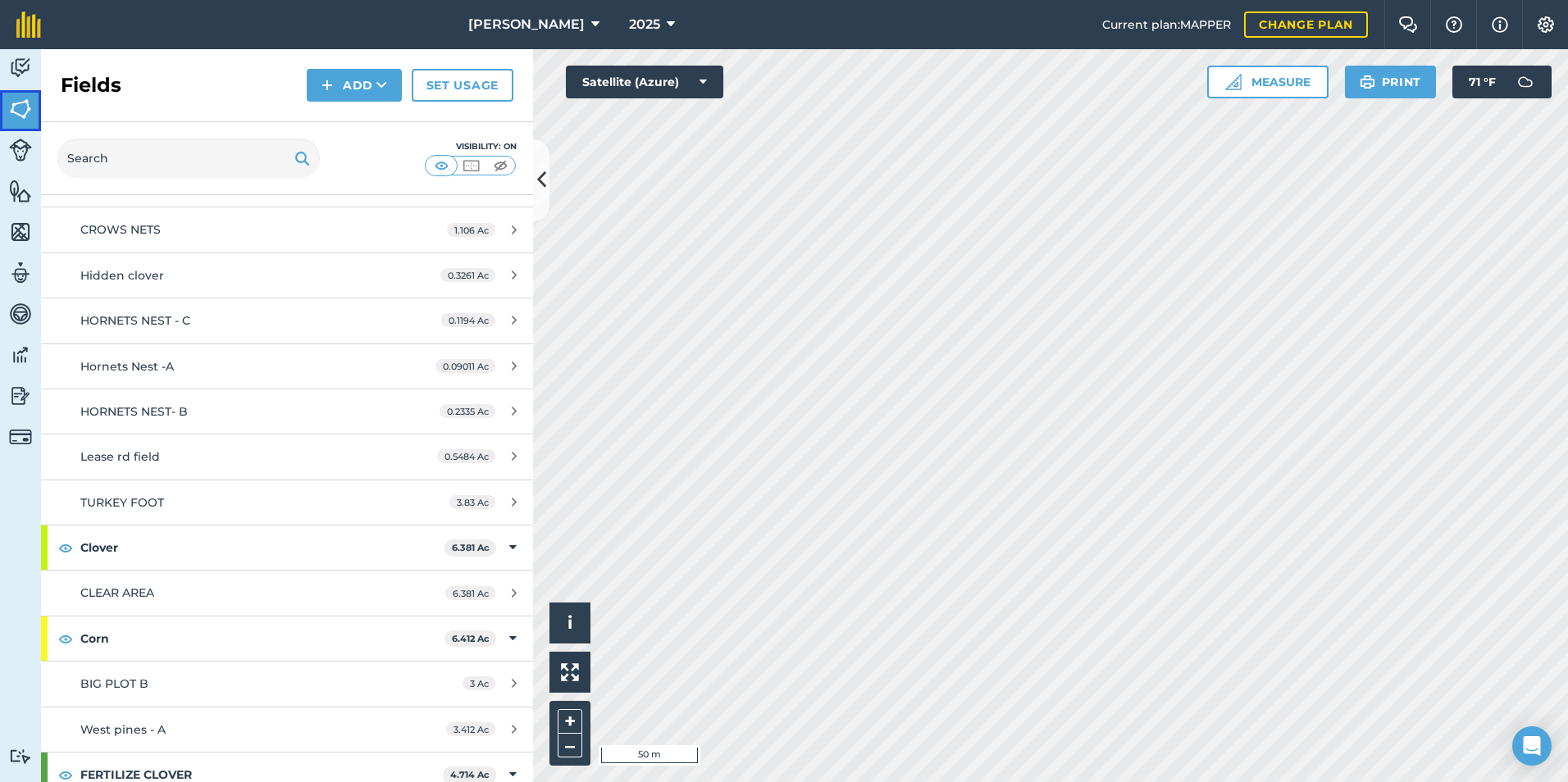
scroll to position [328, 0]
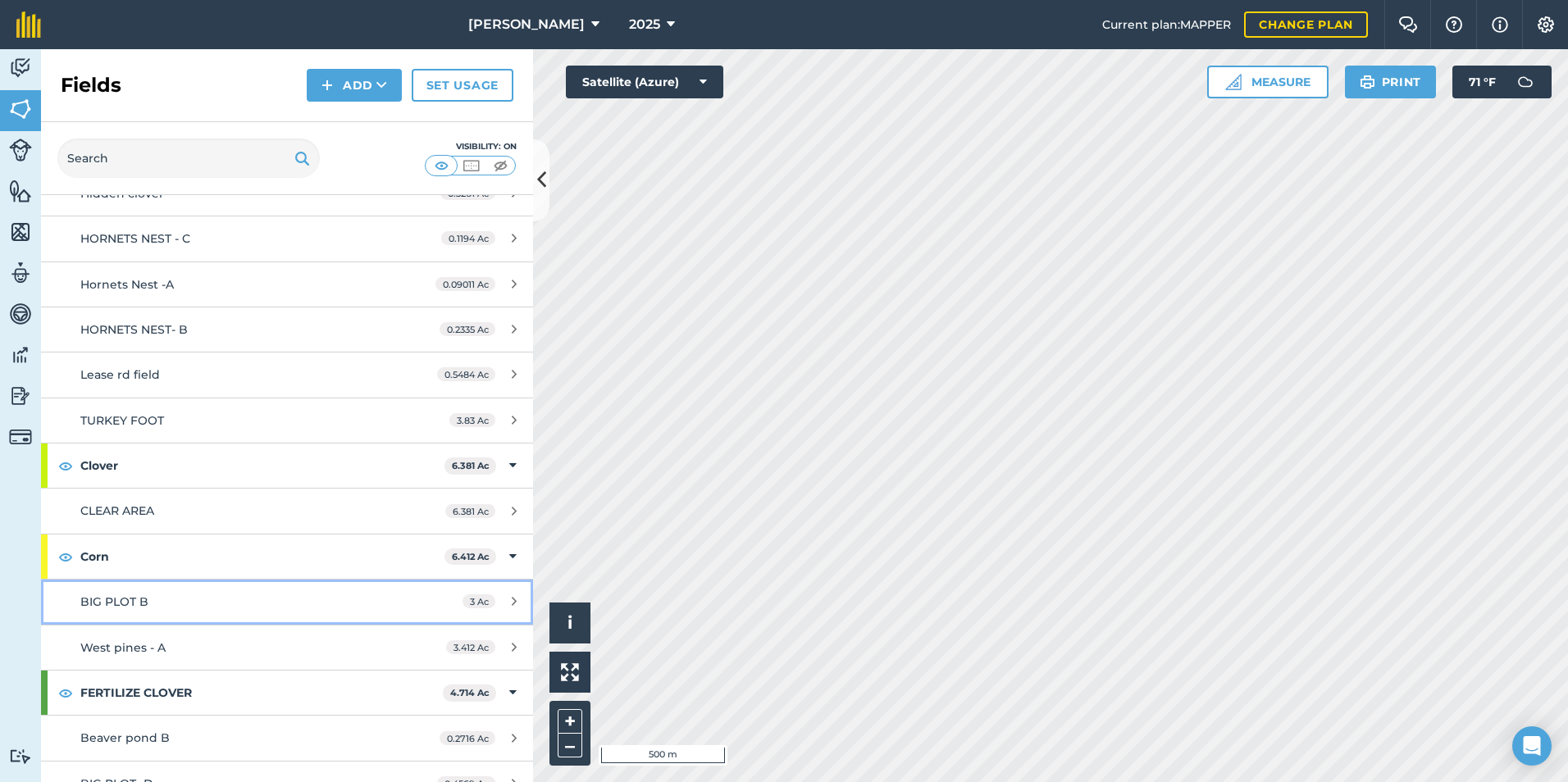
click at [96, 597] on span "BIG PLOT B" at bounding box center [114, 602] width 68 height 15
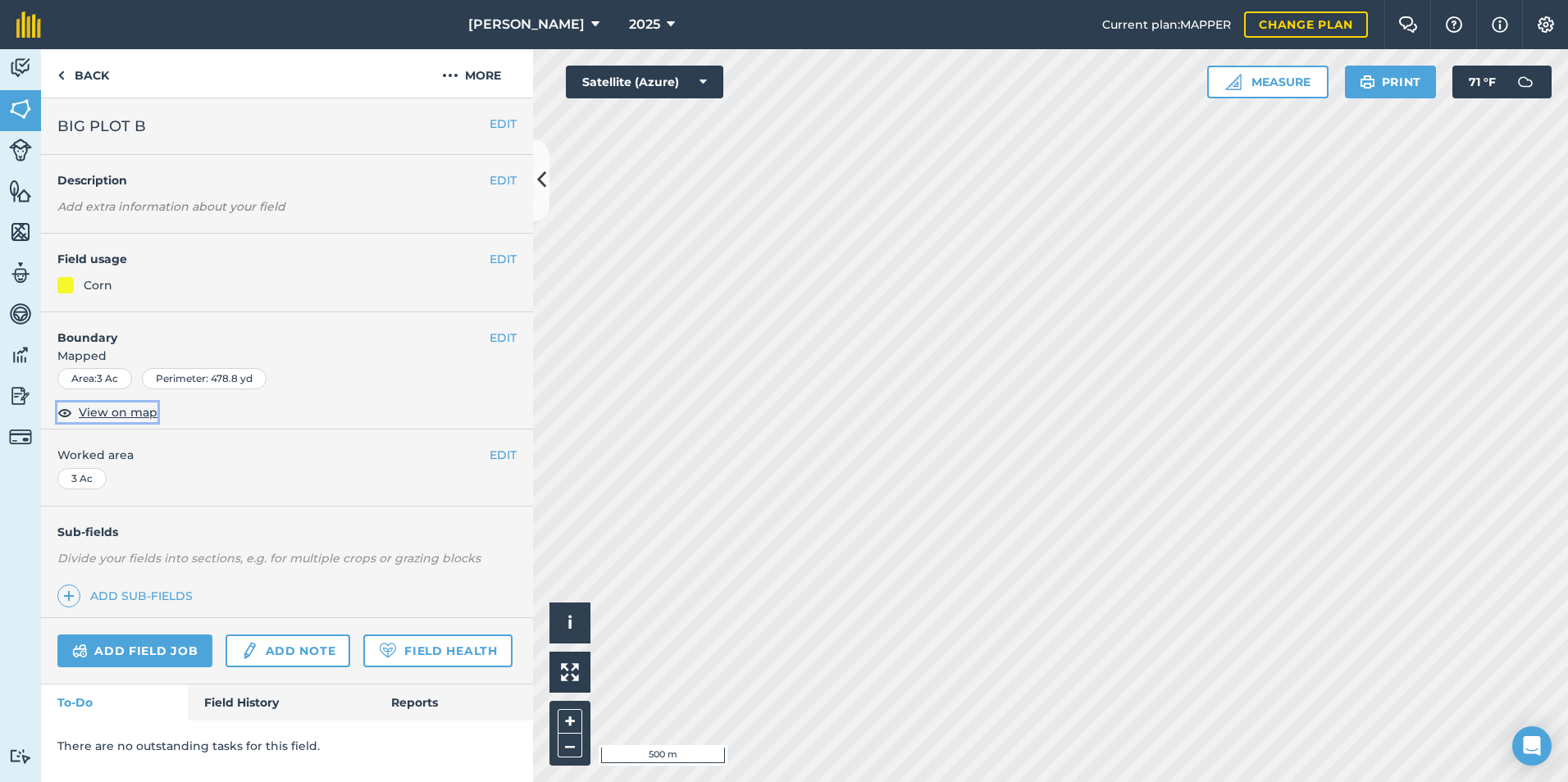
click at [103, 412] on span "View on map" at bounding box center [118, 412] width 78 height 18
click at [14, 104] on img at bounding box center [20, 109] width 23 height 24
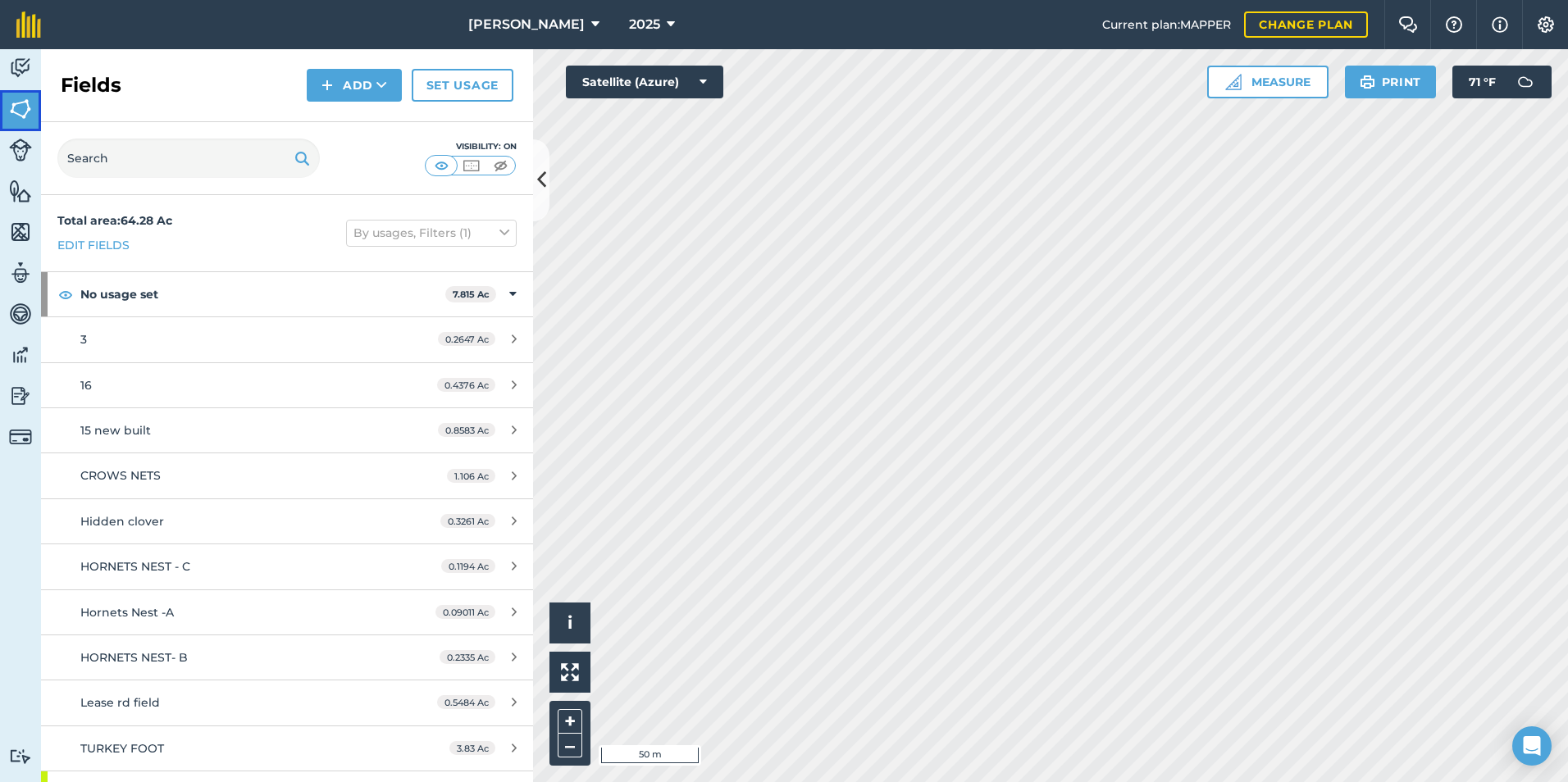
click at [14, 104] on img at bounding box center [20, 109] width 23 height 24
click at [544, 172] on button at bounding box center [541, 180] width 17 height 82
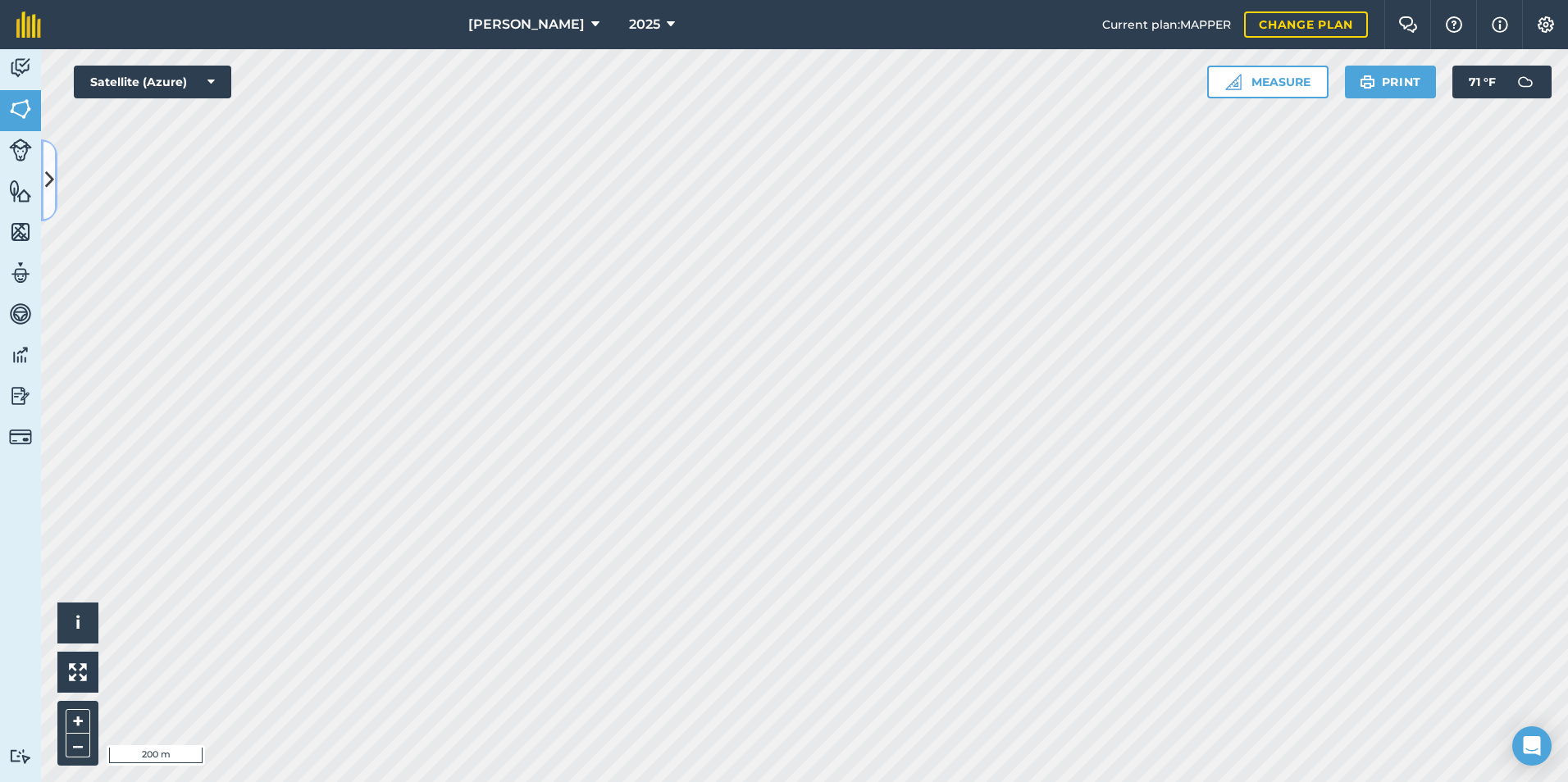
click at [53, 175] on icon at bounding box center [50, 180] width 9 height 29
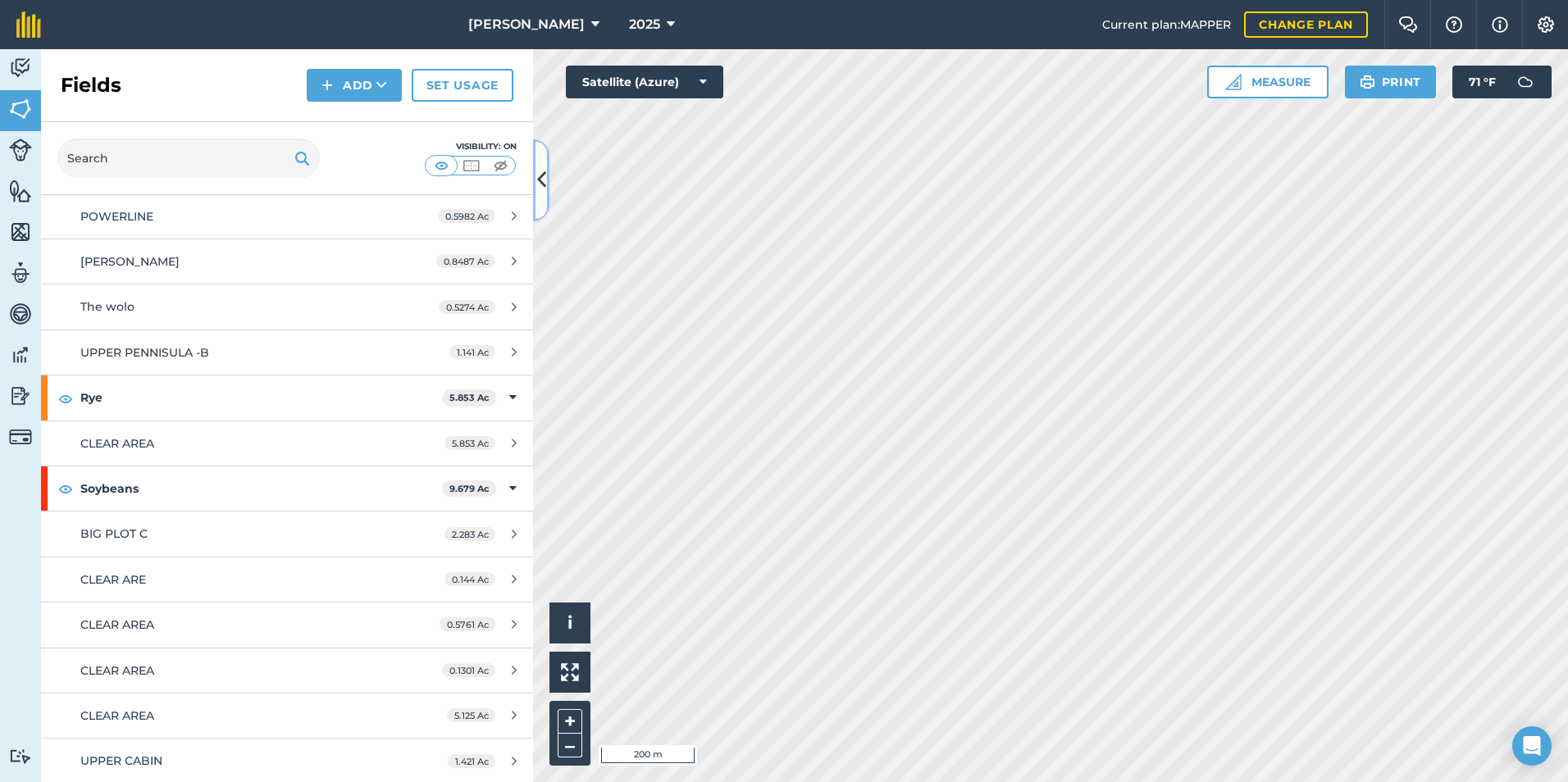
scroll to position [1805, 0]
